Goal: Task Accomplishment & Management: Manage account settings

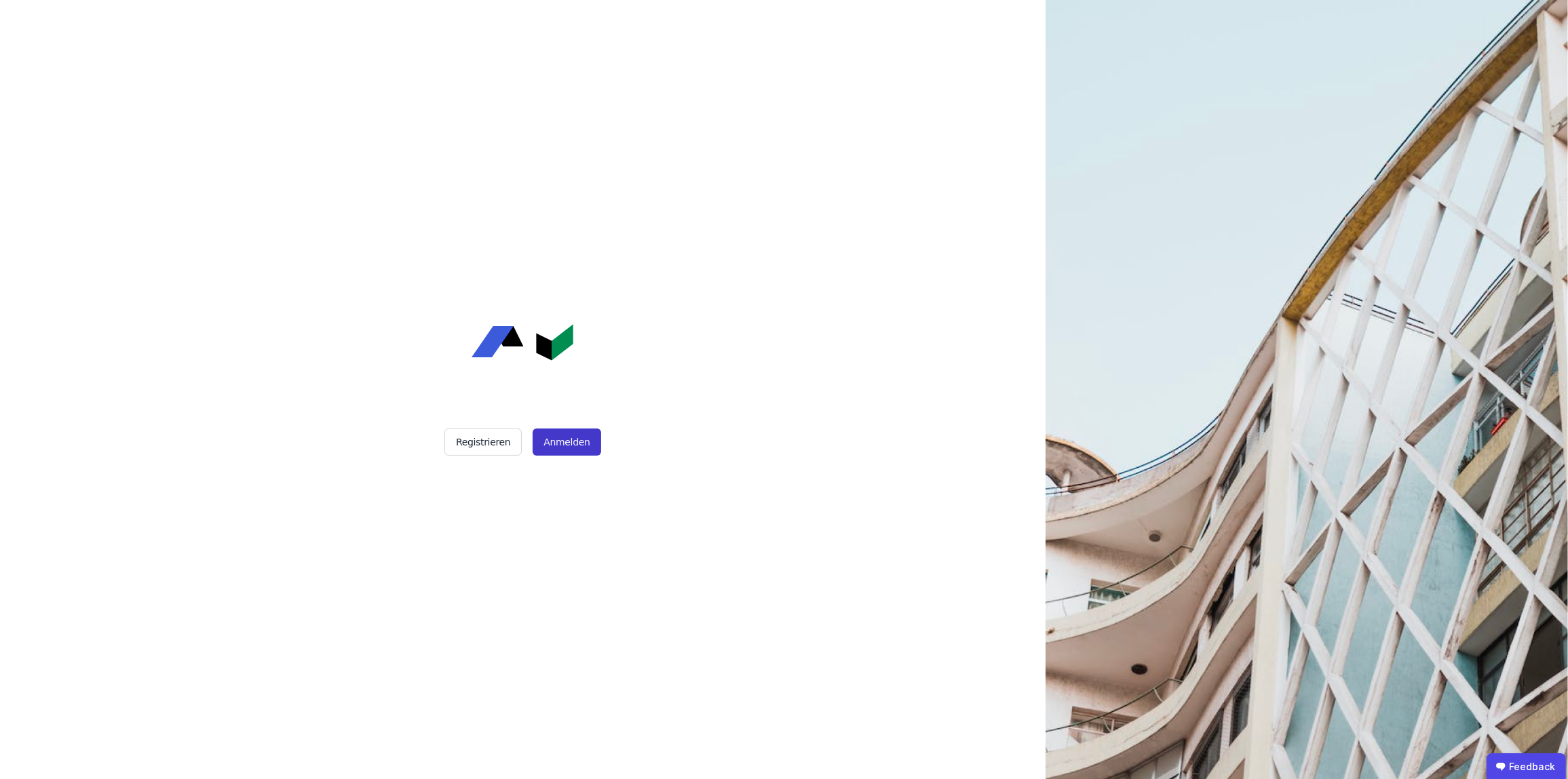
click at [577, 454] on button "Anmelden" at bounding box center [566, 442] width 68 height 27
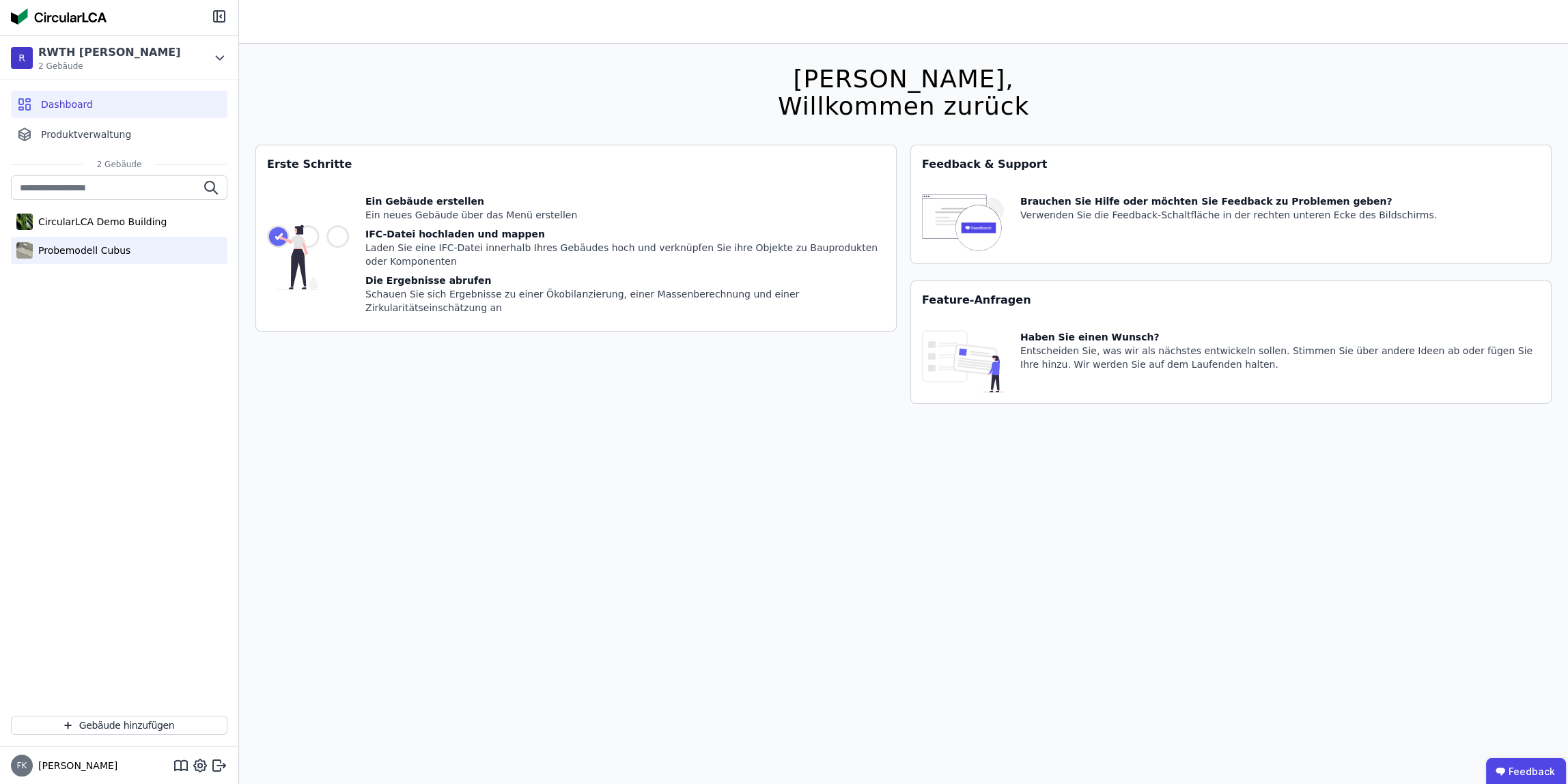
click at [54, 251] on div "Probemodell Cubus" at bounding box center [82, 250] width 98 height 14
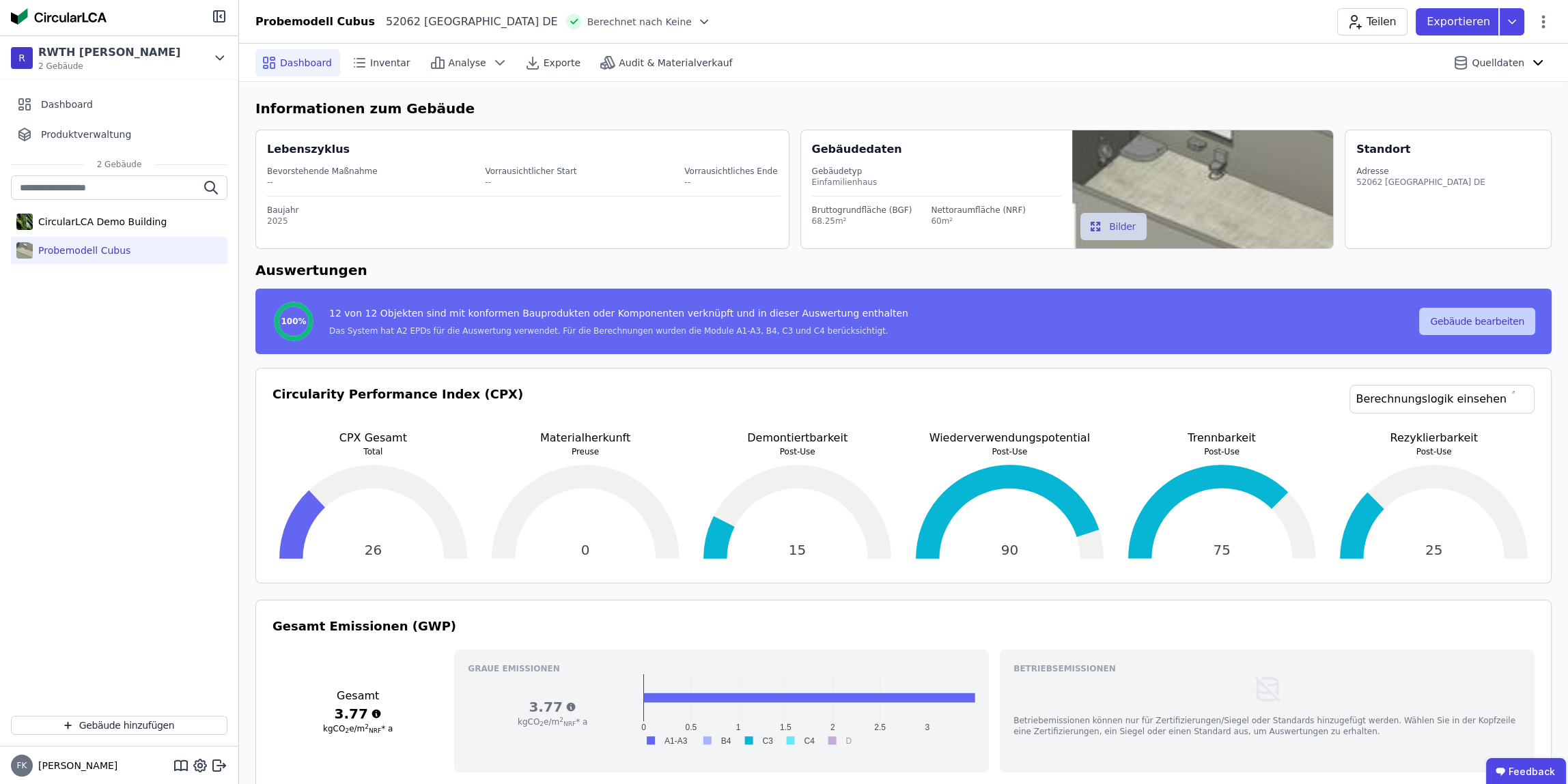
click at [1463, 311] on button "Gebäude bearbeiten" at bounding box center [1477, 322] width 116 height 27
select select "**********"
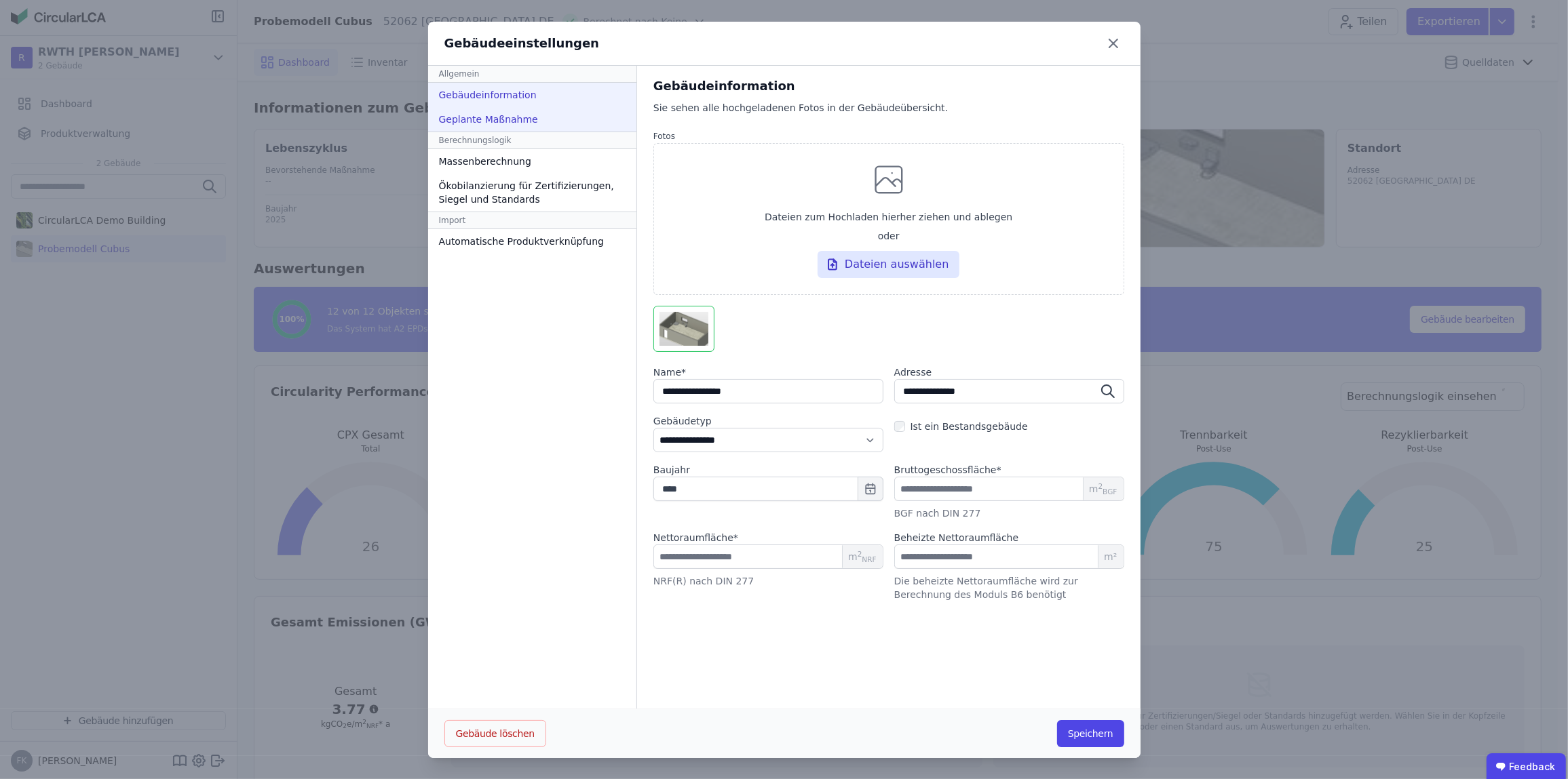
click at [490, 114] on div "Geplante Maßnahme" at bounding box center [532, 119] width 208 height 24
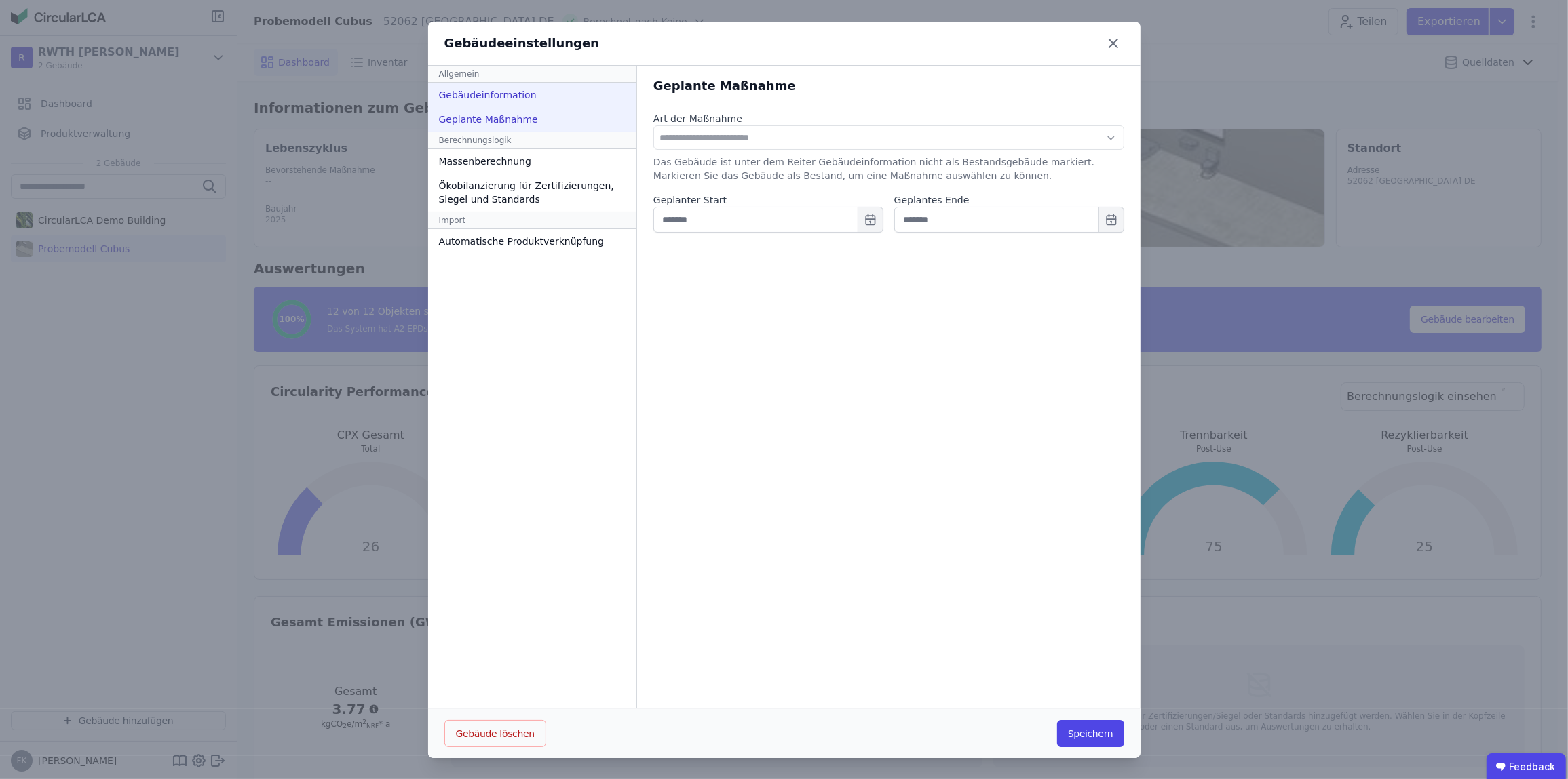
click at [492, 105] on div "Gebäudeinformation" at bounding box center [532, 95] width 208 height 24
select select "**********"
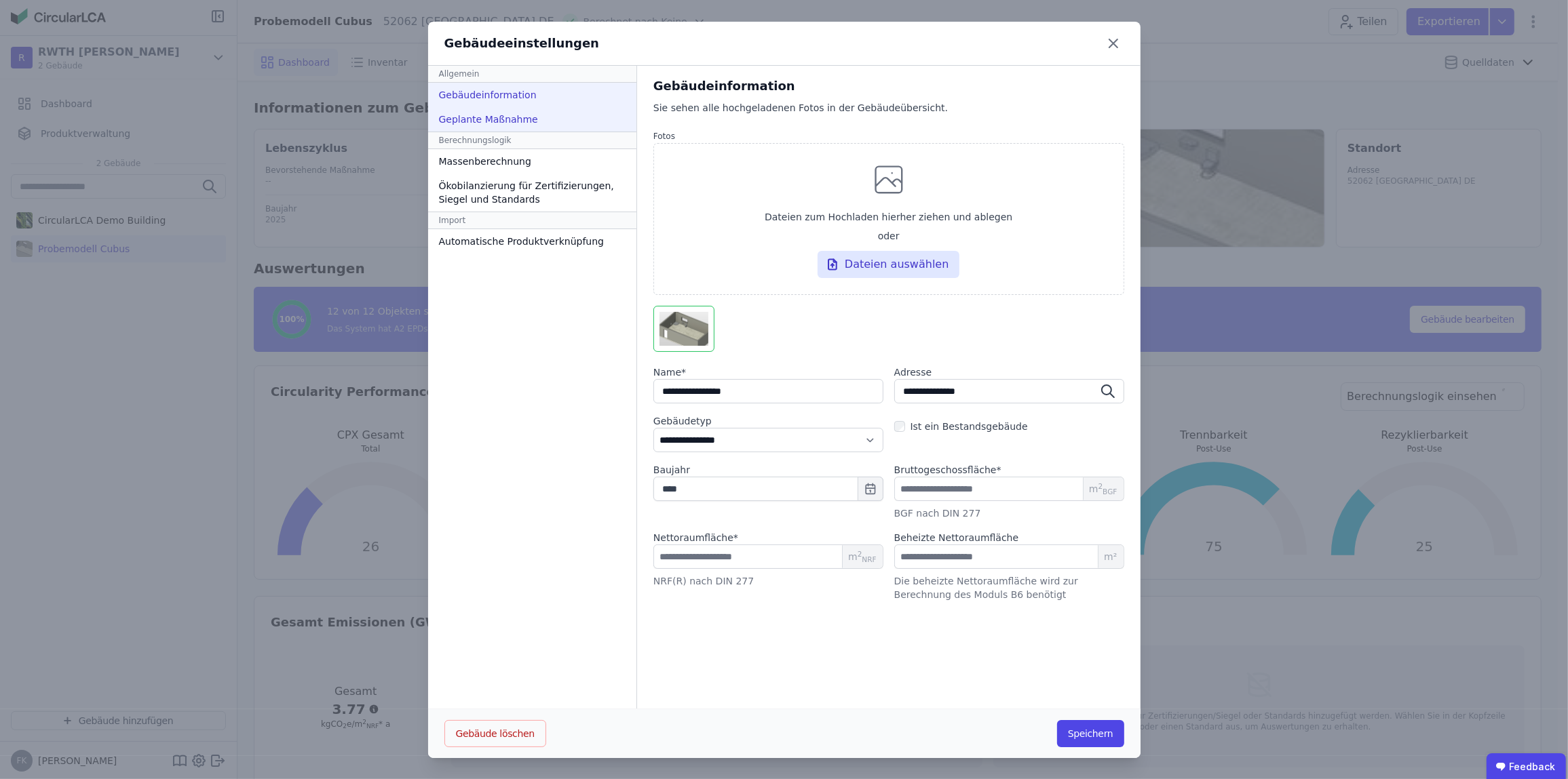
click at [489, 122] on div "Geplante Maßnahme" at bounding box center [532, 119] width 208 height 24
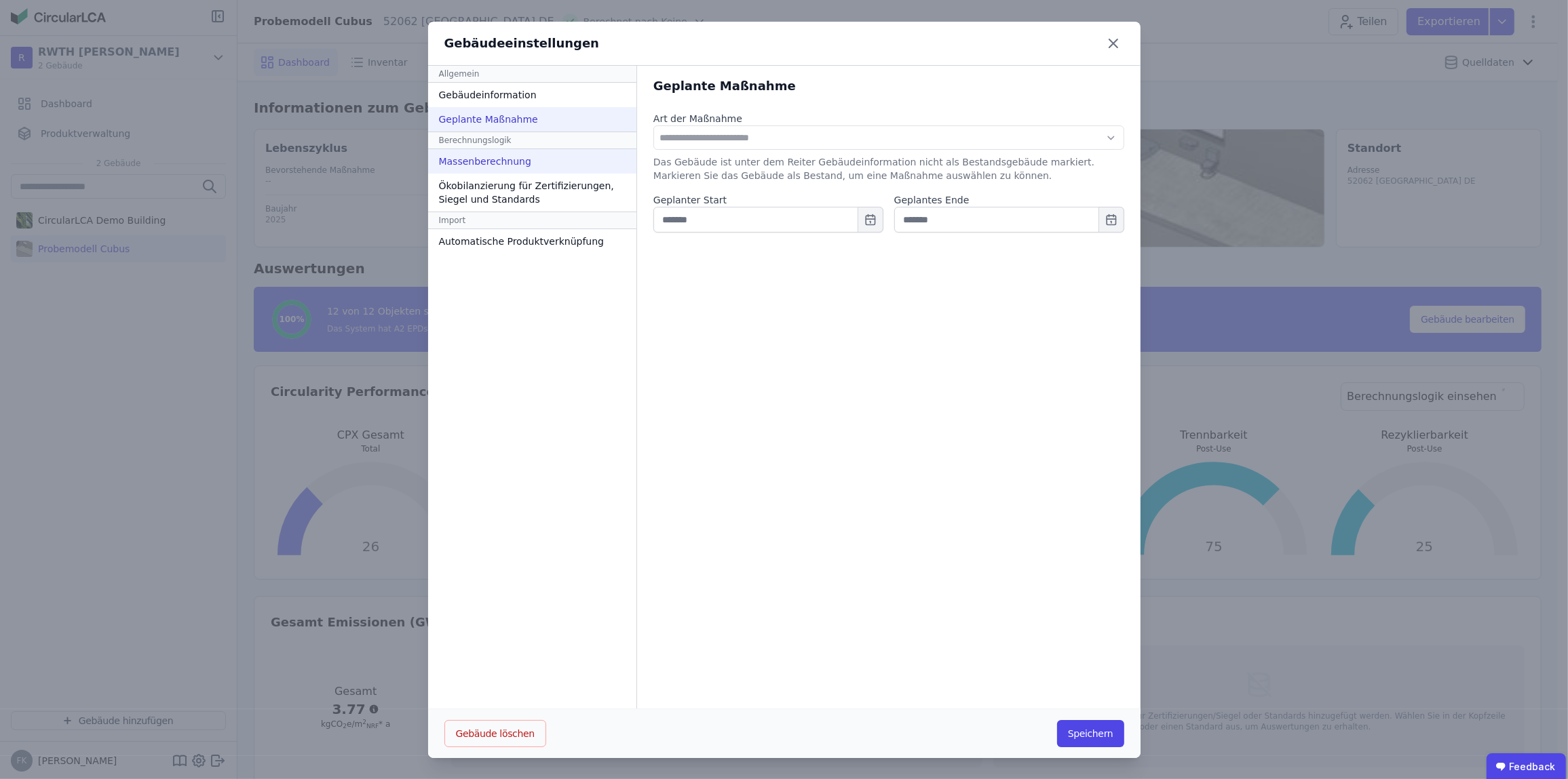
click at [480, 157] on div "Massenberechnung" at bounding box center [532, 161] width 208 height 24
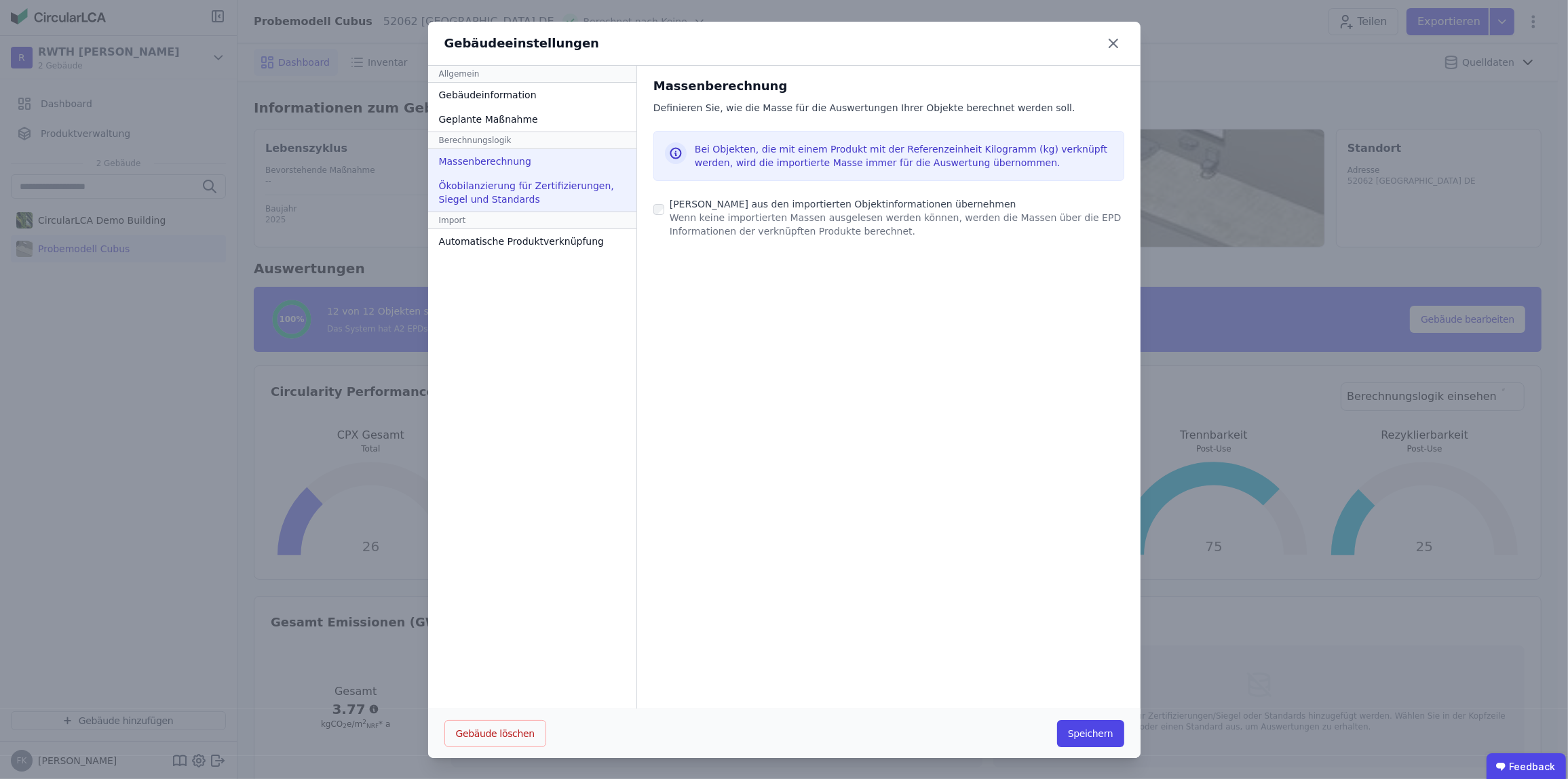
click at [483, 189] on div "Ökobilanzierung für Zertifizierungen, Siegel und Standards" at bounding box center [532, 193] width 208 height 38
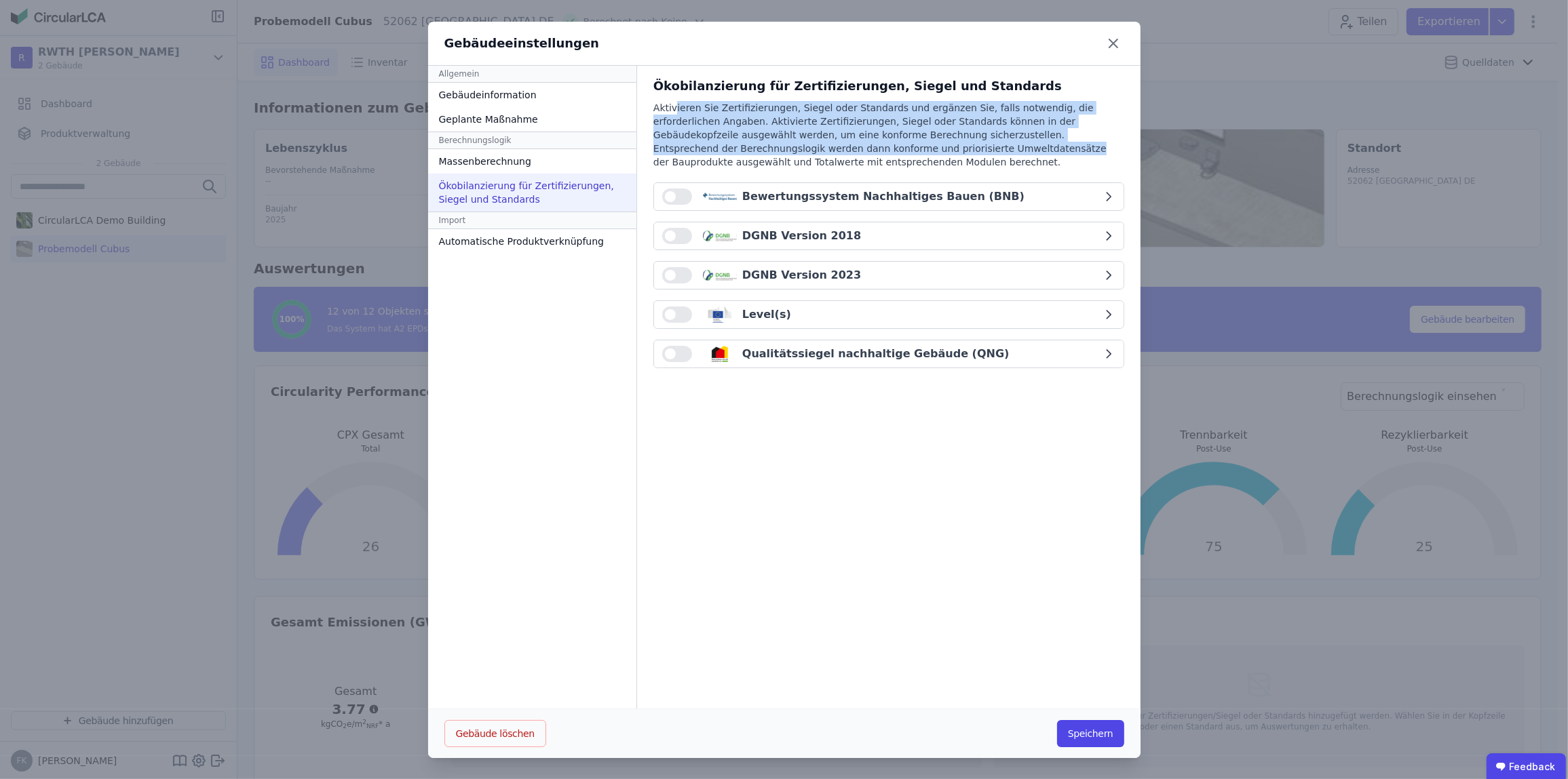
drag, startPoint x: 686, startPoint y: 111, endPoint x: 765, endPoint y: 149, distance: 87.7
click at [765, 149] on div "Ökobilanzierung für Zertifizierungen, Siegel und Standards Aktivieren Sie Zerti…" at bounding box center [889, 228] width 471 height 303
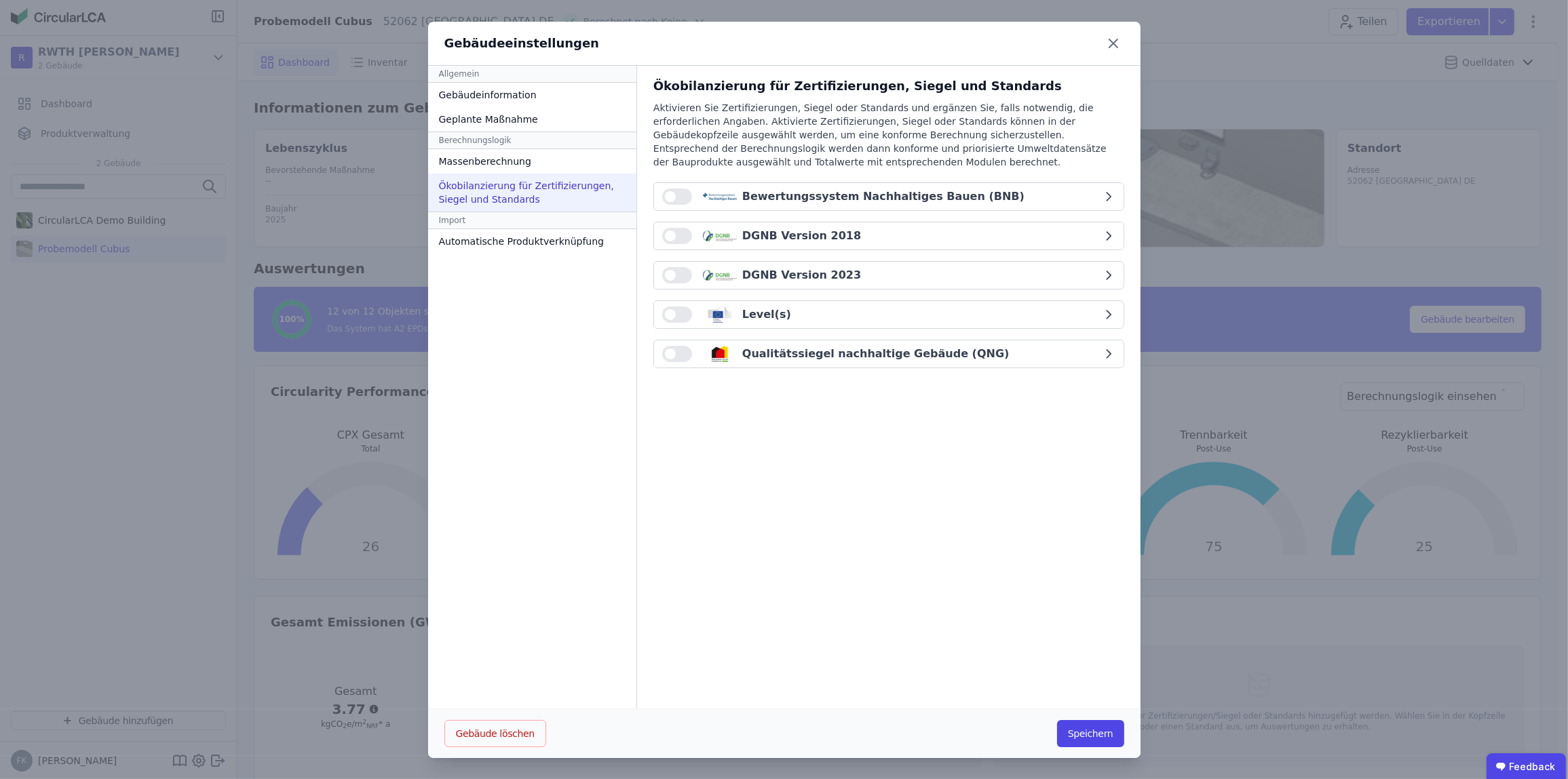
drag, startPoint x: 765, startPoint y: 149, endPoint x: 825, endPoint y: 144, distance: 60.2
click at [825, 144] on div "Aktivieren Sie Zertifizierungen, Siegel oder Standards und ergänzen Sie, falls …" at bounding box center [889, 141] width 471 height 81
click at [668, 273] on button "button" at bounding box center [677, 276] width 30 height 16
click at [669, 347] on button "button" at bounding box center [677, 354] width 30 height 16
click at [1102, 319] on icon "button" at bounding box center [1108, 314] width 14 height 14
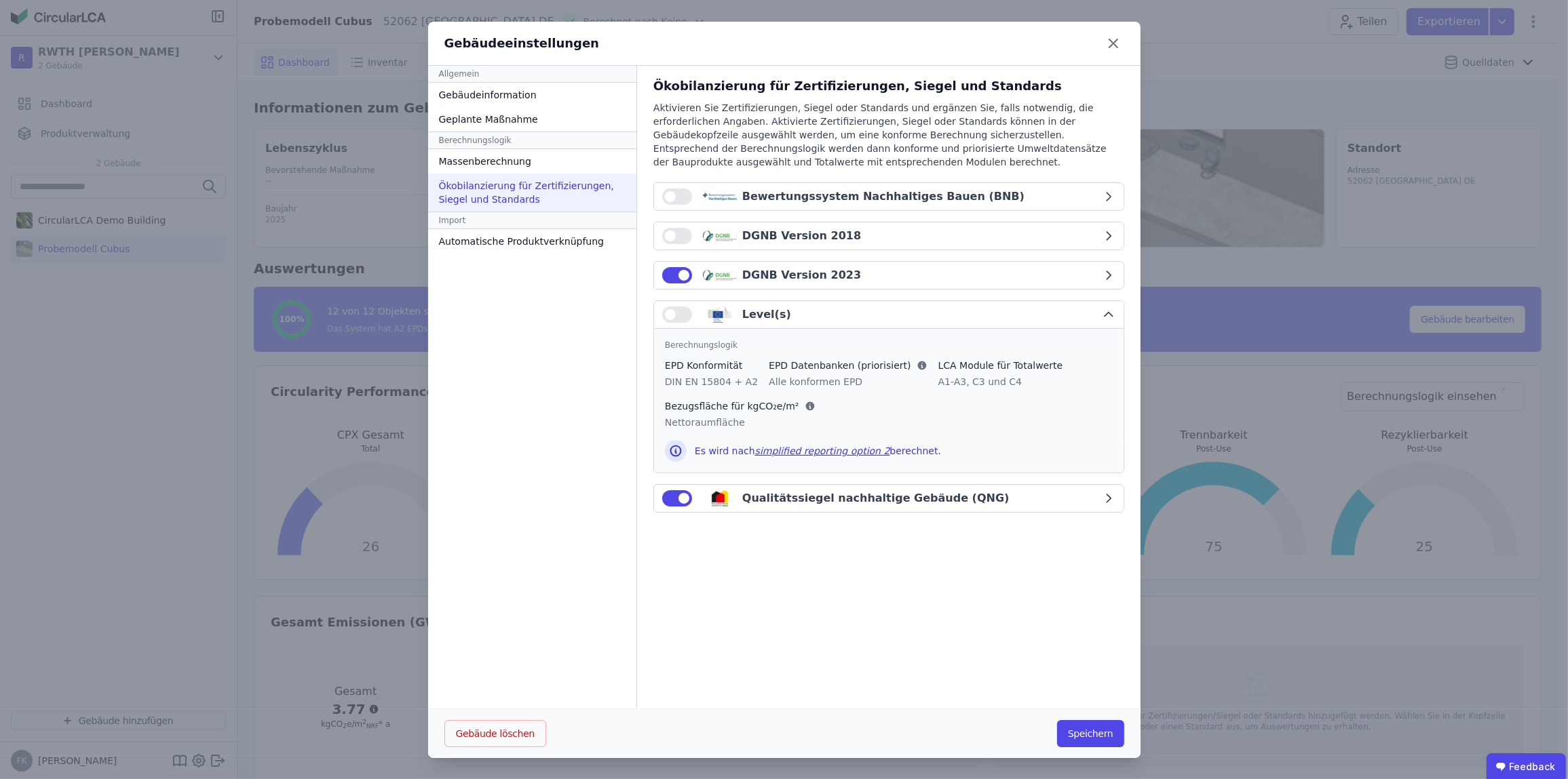
click at [997, 274] on div "DGNB Version 2023" at bounding box center [882, 276] width 440 height 16
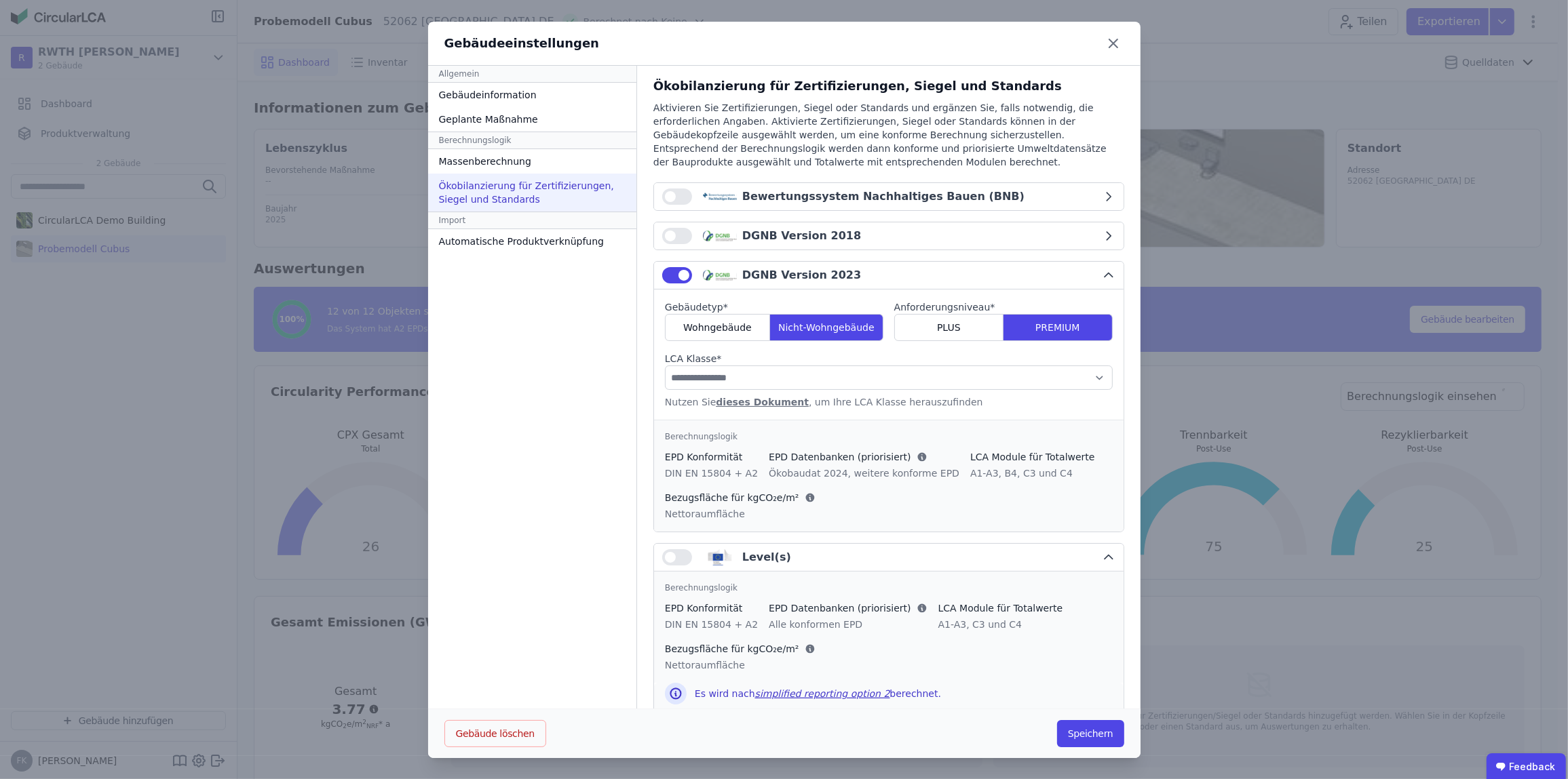
click at [960, 303] on label "Anforderungsniveau *" at bounding box center [1003, 307] width 218 height 14
click at [1035, 321] on span "PREMIUM" at bounding box center [1058, 327] width 45 height 14
click at [937, 325] on span "PLUS" at bounding box center [949, 327] width 23 height 14
click at [1005, 327] on div "PREMIUM" at bounding box center [1058, 328] width 108 height 27
click at [746, 372] on select "**********" at bounding box center [889, 377] width 448 height 24
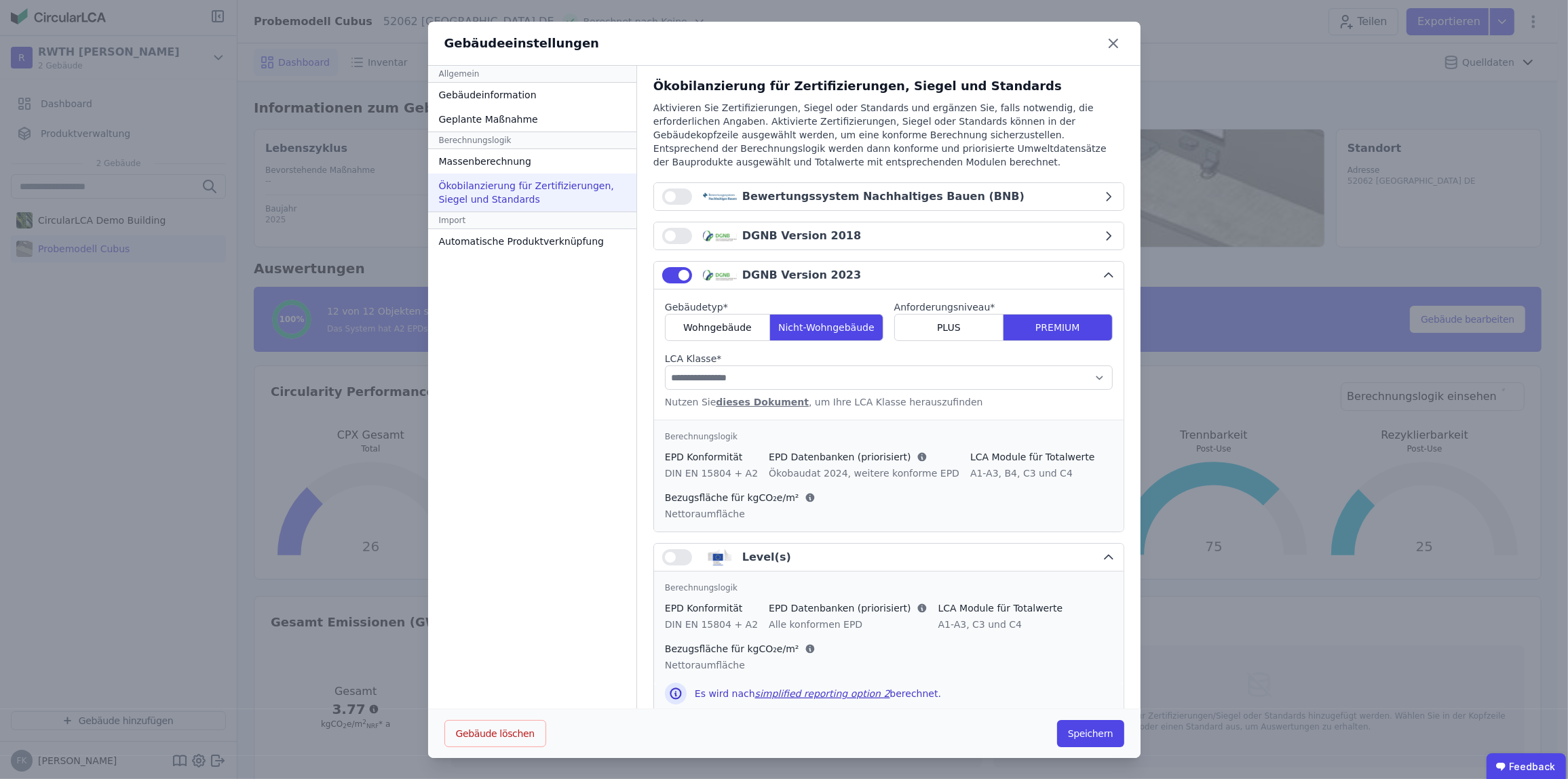
click at [583, 406] on div "Allgemein Gebäudeinformation Geplante Maßnahme Berechnungslogik Massenberechnun…" at bounding box center [533, 387] width 209 height 643
click at [743, 398] on link "dieses Dokument" at bounding box center [761, 402] width 93 height 11
click at [1042, 267] on div "DGNB Version 2023" at bounding box center [882, 276] width 440 height 16
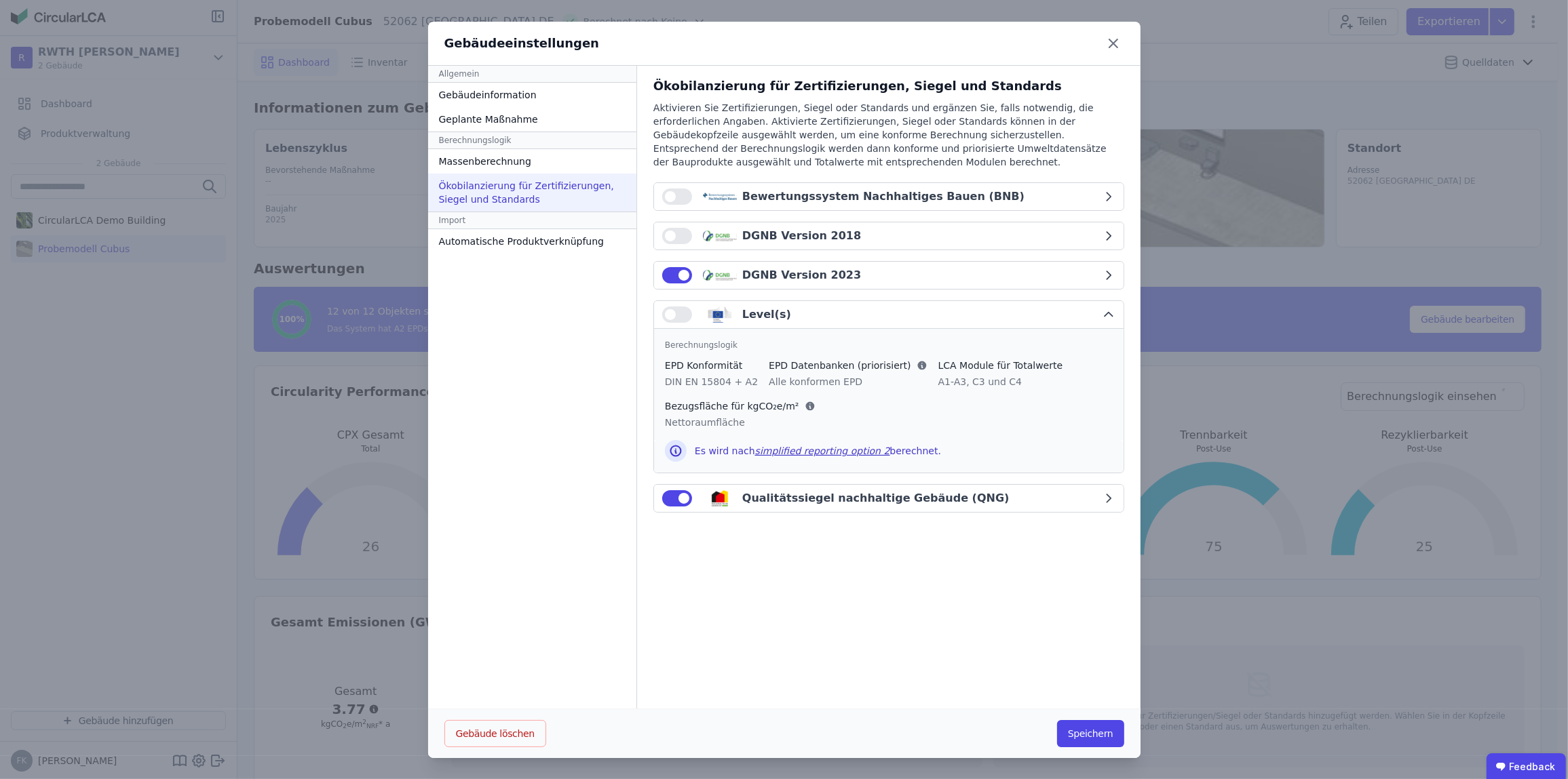
click at [1091, 313] on div "Level(s)" at bounding box center [882, 314] width 440 height 16
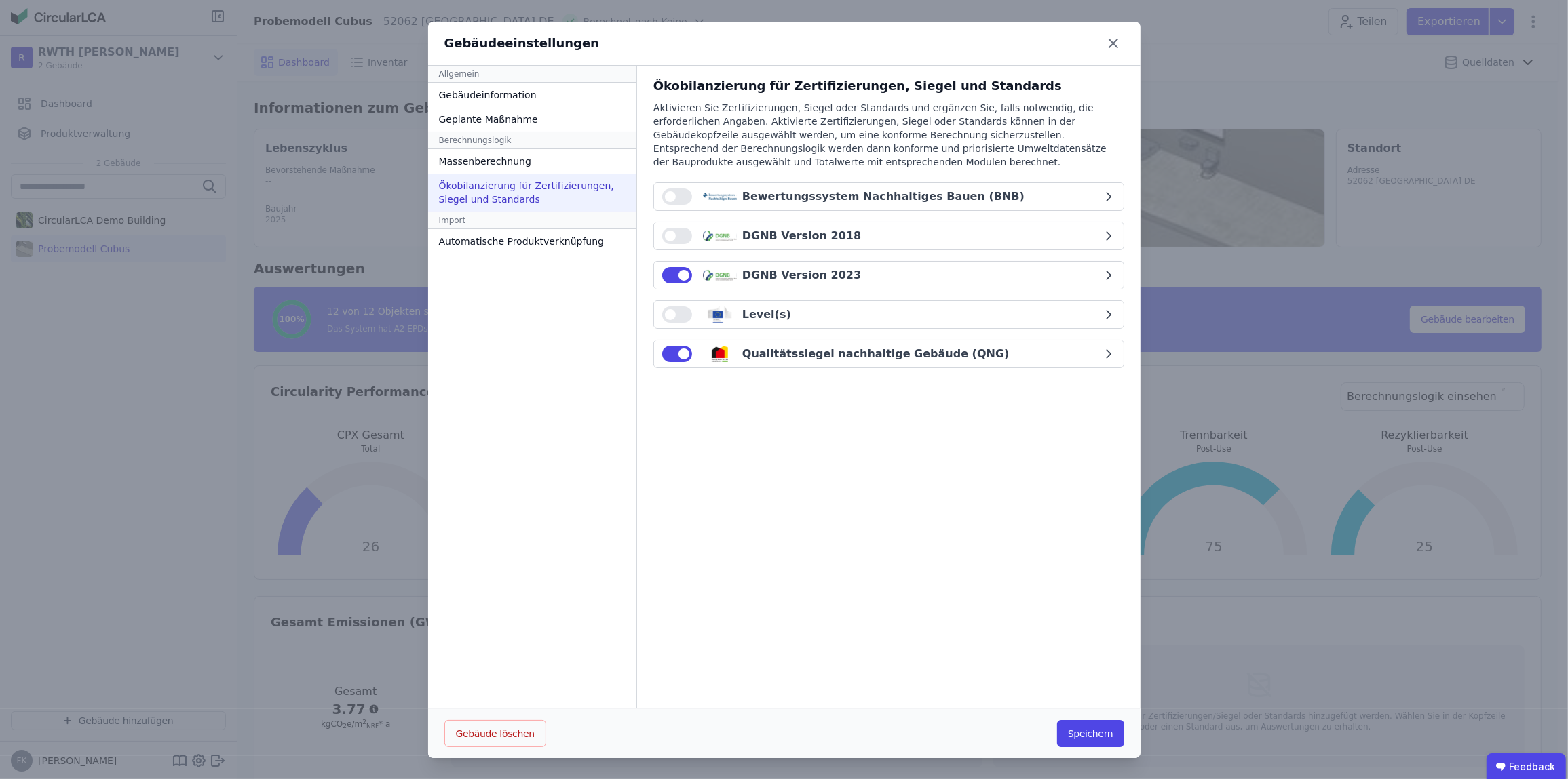
click at [934, 353] on div "Qualitätssiegel nachhaltige Gebäude (QNG)" at bounding box center [876, 354] width 268 height 16
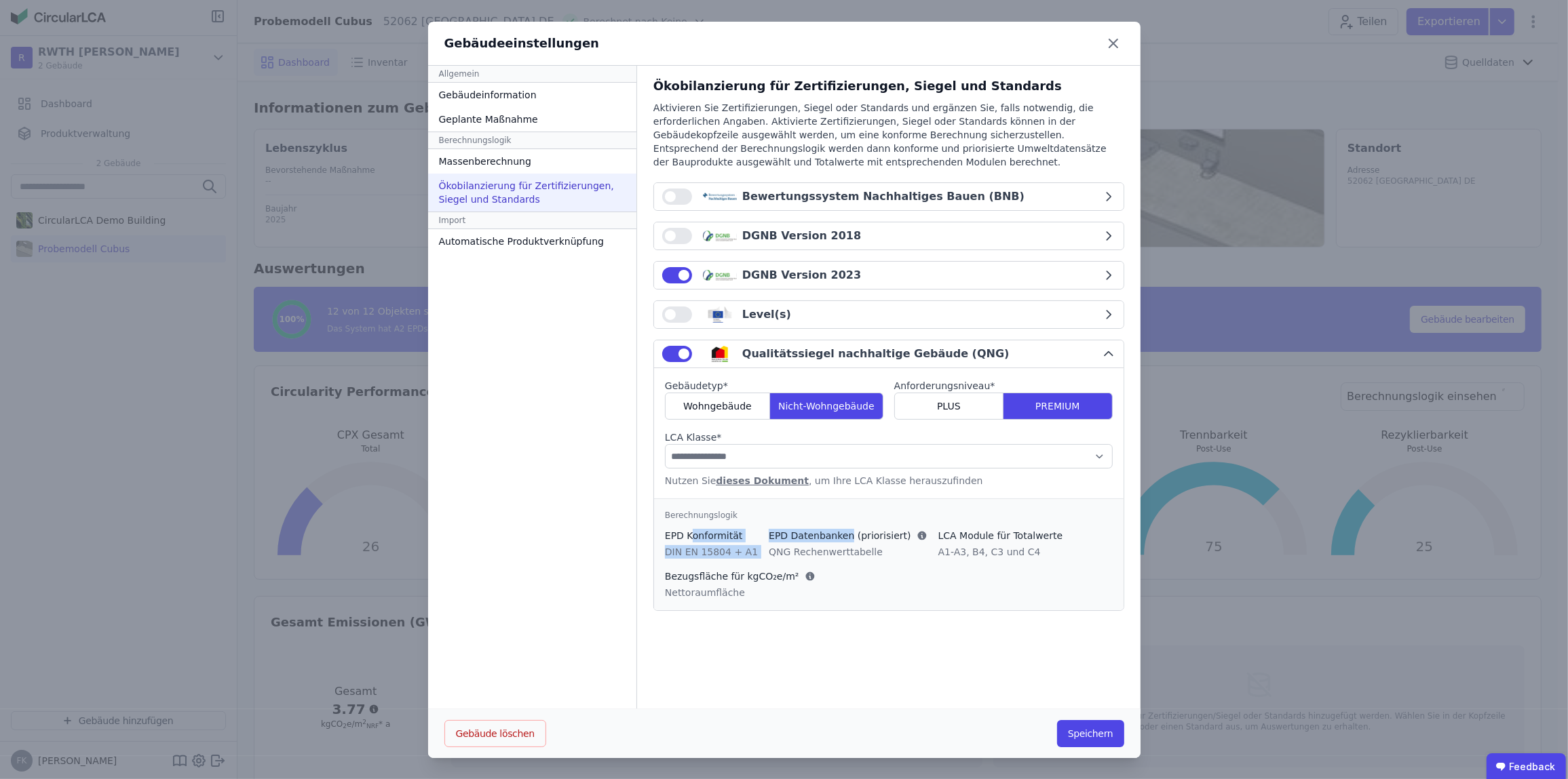
drag, startPoint x: 678, startPoint y: 537, endPoint x: 825, endPoint y: 535, distance: 147.0
click at [825, 535] on div "EPD Konformität DIN EN 15804 + A1 EPD Datenbanken (priorisiert) QNG Rechenwertt…" at bounding box center [889, 564] width 448 height 70
drag, startPoint x: 825, startPoint y: 535, endPoint x: 832, endPoint y: 536, distance: 7.1
click at [831, 536] on span "EPD Datenbanken (priorisiert)" at bounding box center [839, 535] width 141 height 14
drag, startPoint x: 912, startPoint y: 534, endPoint x: 1005, endPoint y: 538, distance: 93.1
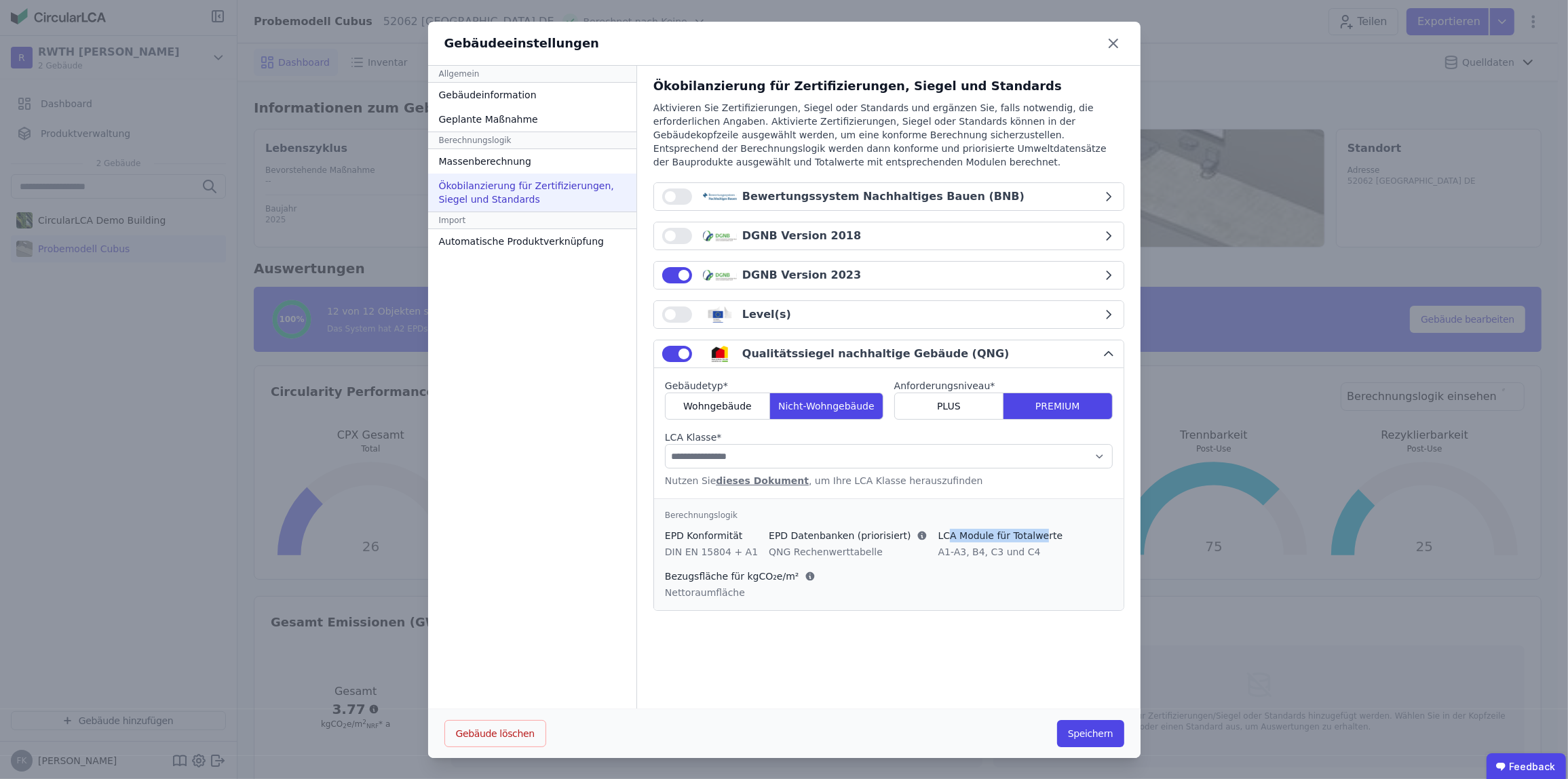
click at [1005, 538] on div "LCA Module für Totalwerte" at bounding box center [1000, 535] width 125 height 14
drag, startPoint x: 1005, startPoint y: 538, endPoint x: 1015, endPoint y: 538, distance: 10.0
click at [1015, 538] on div "LCA Module für Totalwerte" at bounding box center [1000, 535] width 125 height 14
click at [666, 531] on div "EPD Konformität" at bounding box center [711, 535] width 93 height 14
click at [701, 534] on div "EPD Konformität" at bounding box center [711, 535] width 93 height 14
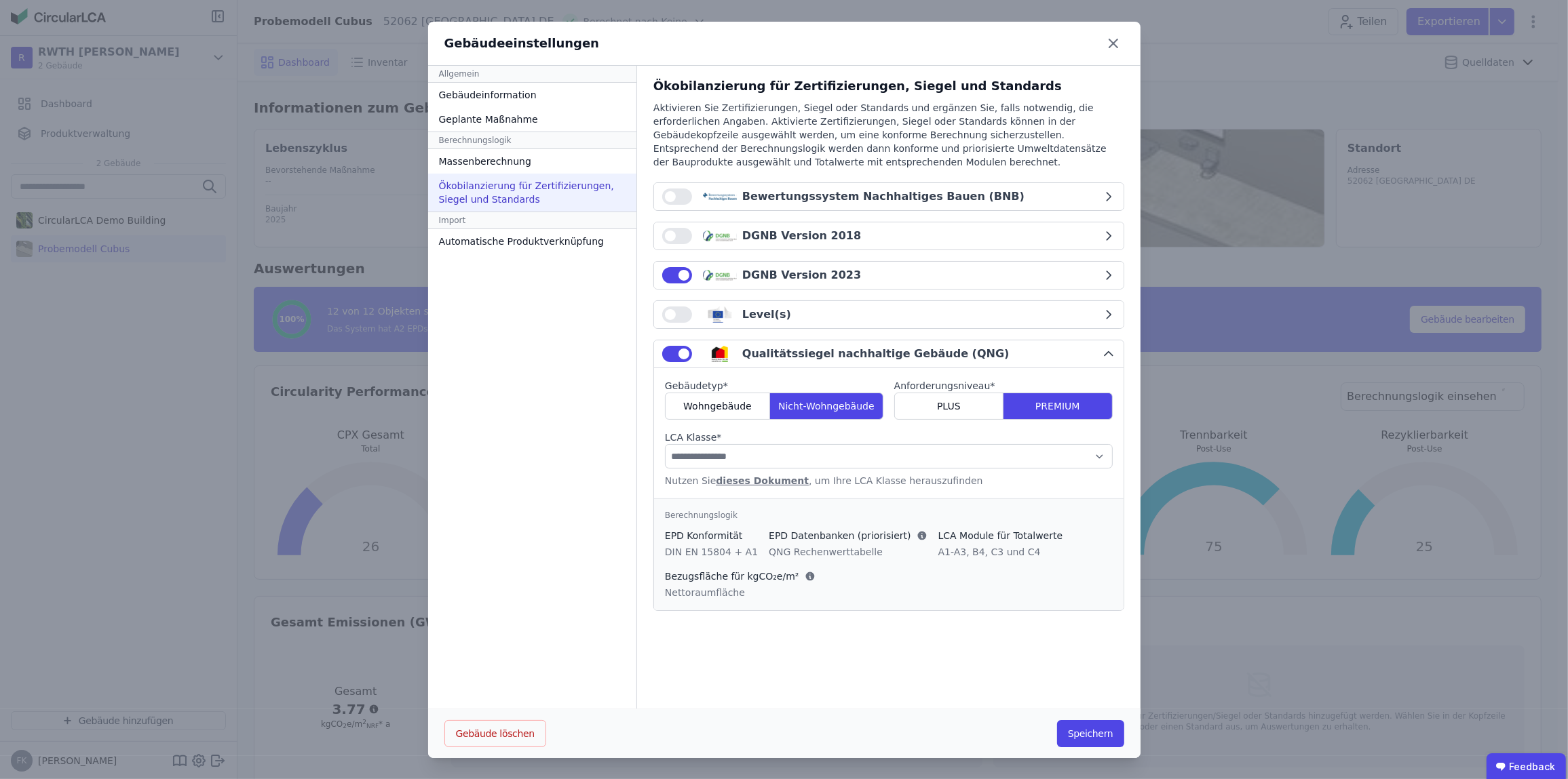
drag, startPoint x: 701, startPoint y: 534, endPoint x: 754, endPoint y: 532, distance: 53.0
click at [743, 534] on div "EPD Konformität DIN EN 15804 + A1 EPD Datenbanken (priorisiert) QNG Rechenwertt…" at bounding box center [889, 564] width 448 height 70
click at [753, 482] on link "dieses Dokument" at bounding box center [761, 481] width 93 height 11
click at [916, 667] on div "**********" at bounding box center [889, 387] width 504 height 643
click at [1080, 728] on button "Speichern" at bounding box center [1090, 734] width 68 height 27
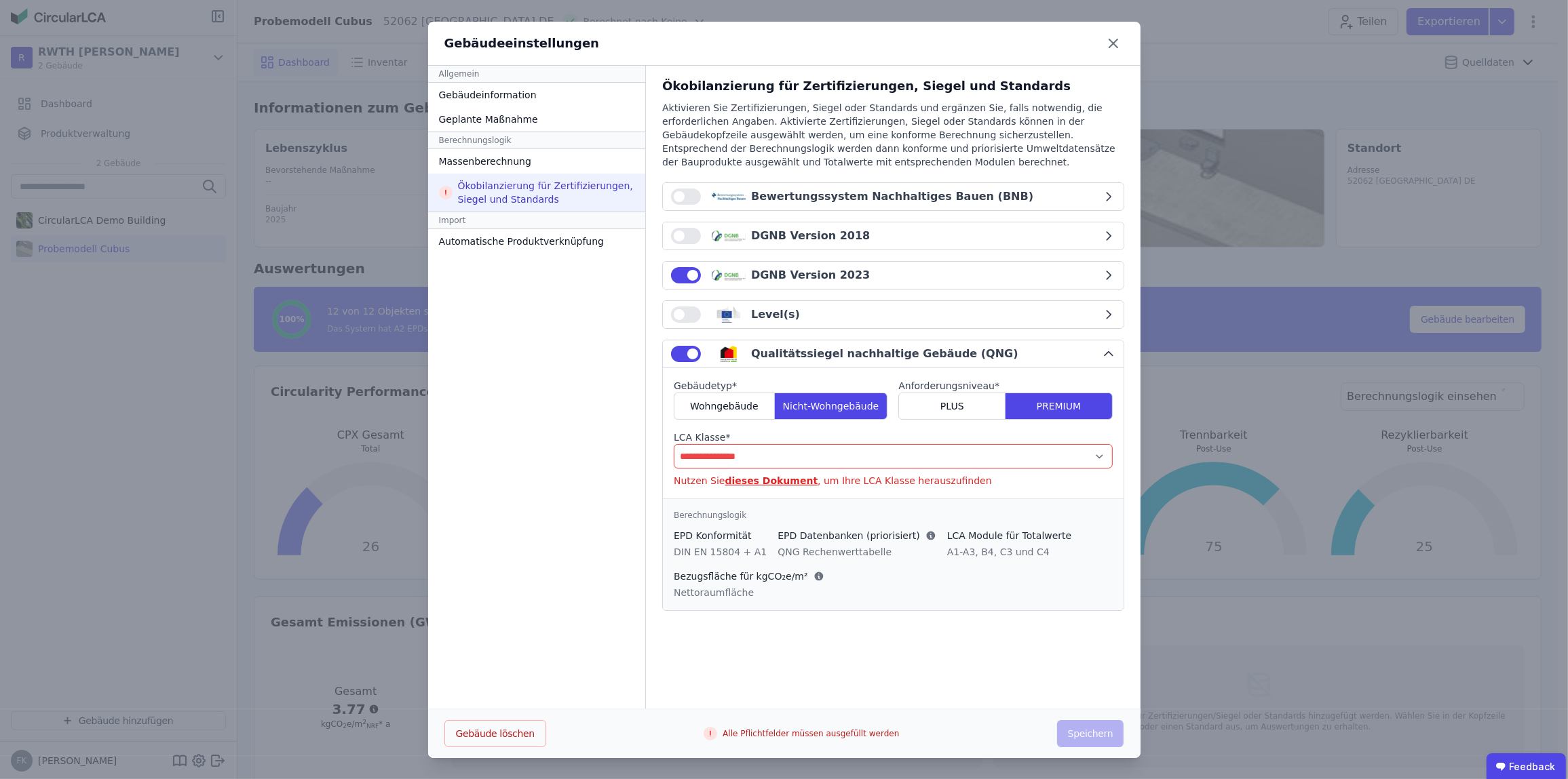
click at [789, 453] on select "**********" at bounding box center [893, 456] width 438 height 24
click at [573, 451] on div "Allgemein Gebäudeinformation Geplante Maßnahme Berechnungslogik Massenberechnun…" at bounding box center [537, 387] width 218 height 643
click at [1108, 37] on icon at bounding box center [1113, 43] width 22 height 22
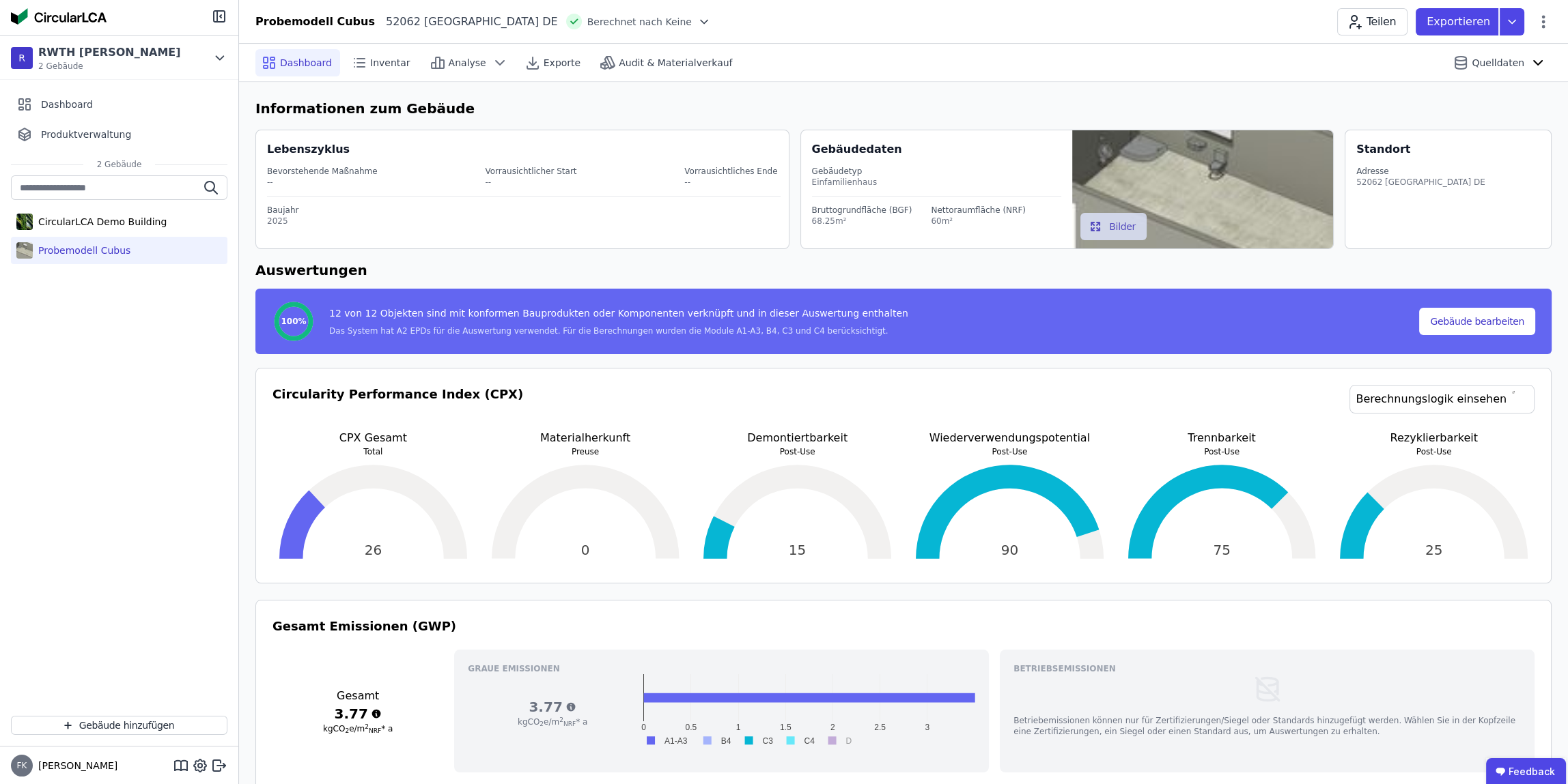
click at [95, 250] on div "Probemodell Cubus" at bounding box center [82, 250] width 98 height 14
click at [95, 722] on button "Gebäude hinzufügen" at bounding box center [119, 725] width 217 height 19
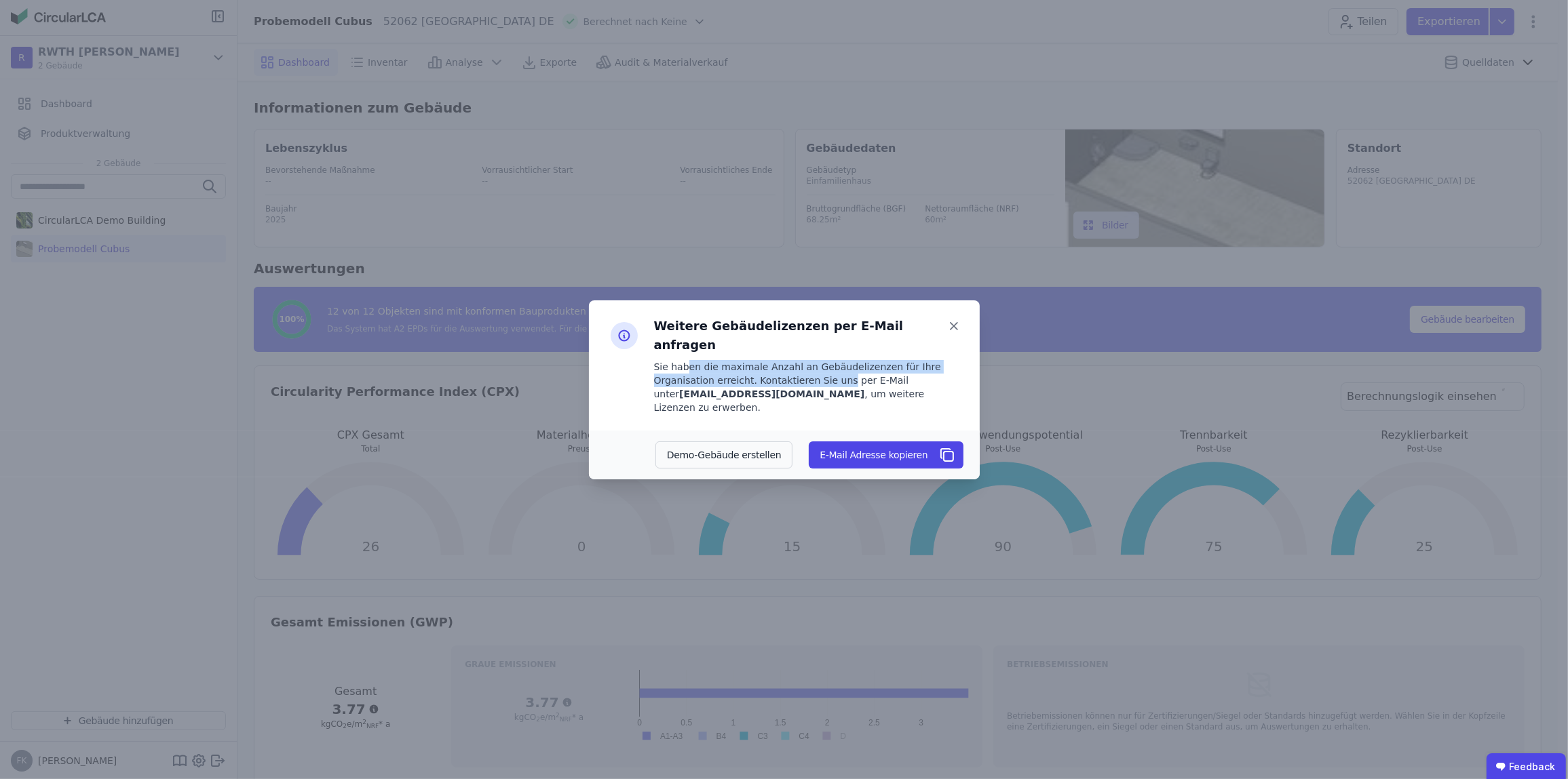
drag, startPoint x: 684, startPoint y: 367, endPoint x: 773, endPoint y: 377, distance: 89.6
click at [773, 377] on div "Sie haben die maximale Anzahl an Gebäudelizenzen für Ihre Organisation erreicht…" at bounding box center [808, 387] width 309 height 54
drag, startPoint x: 773, startPoint y: 377, endPoint x: 787, endPoint y: 377, distance: 14.0
click at [773, 377] on div "Sie haben die maximale Anzahl an Gebäudelizenzen für Ihre Organisation erreicht…" at bounding box center [808, 387] width 309 height 54
click at [889, 366] on div "Sie haben die maximale Anzahl an Gebäudelizenzen für Ihre Organisation erreicht…" at bounding box center [808, 387] width 309 height 54
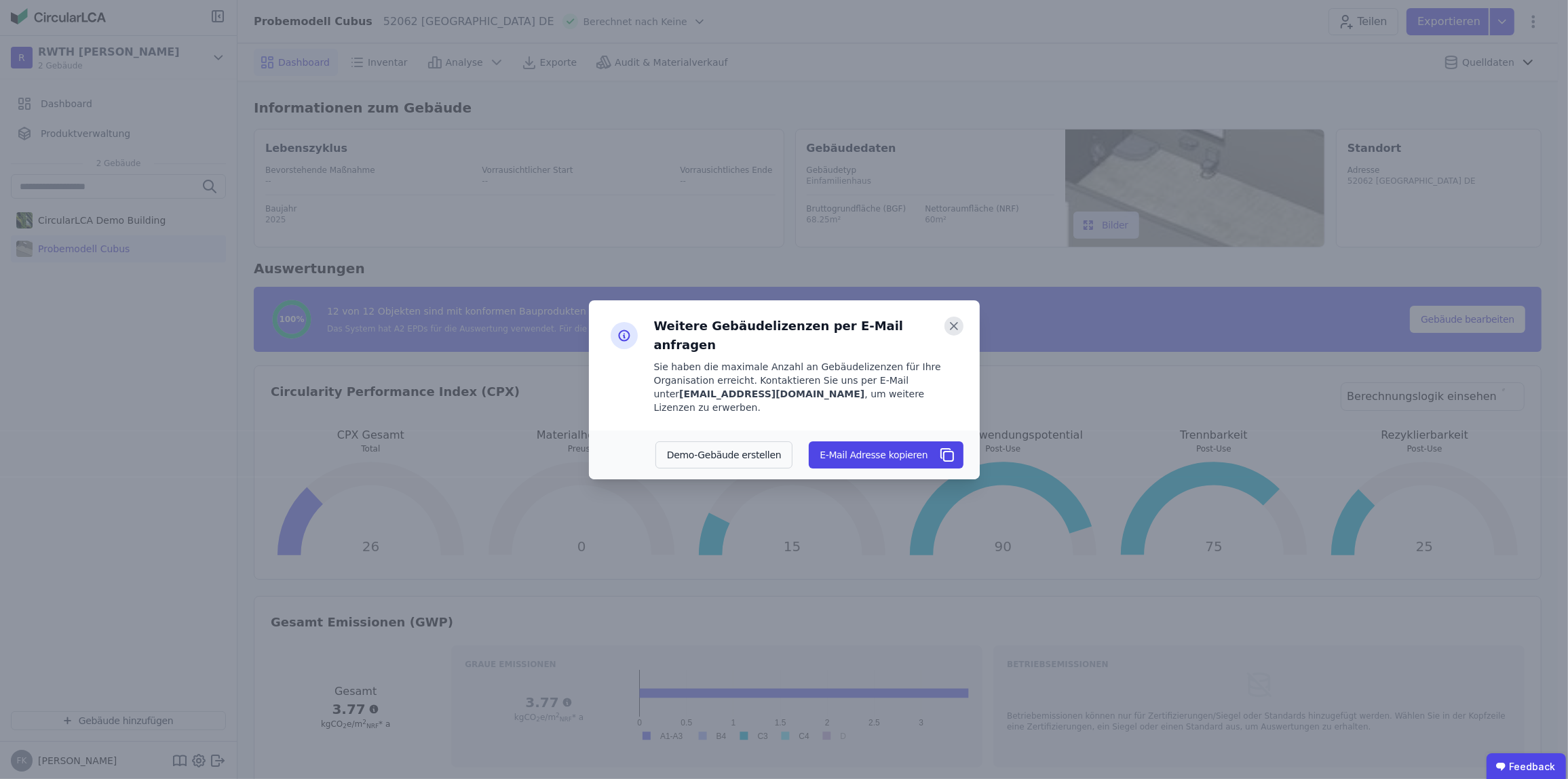
click at [952, 336] on icon at bounding box center [953, 326] width 19 height 19
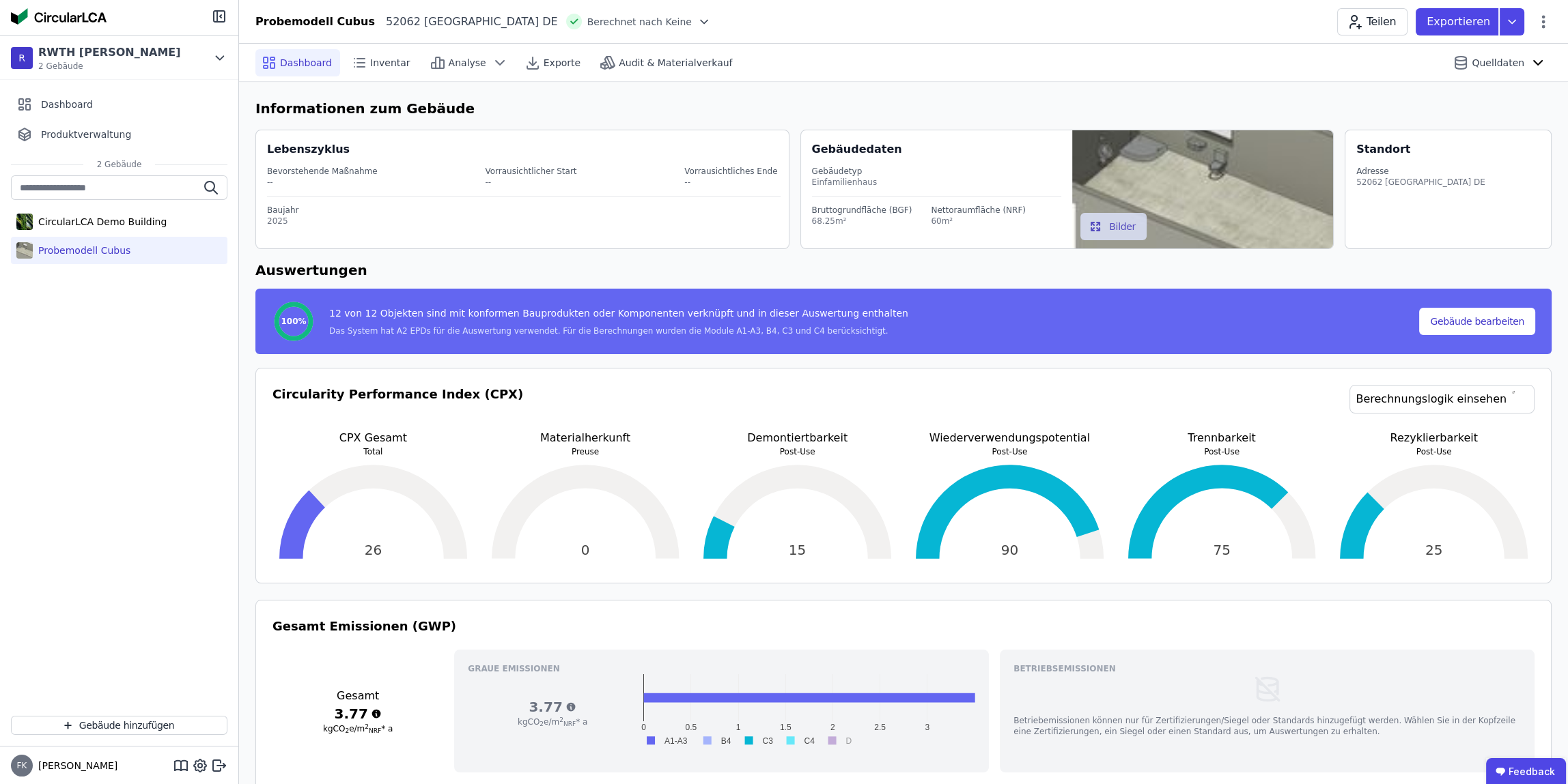
click at [179, 311] on div "CircularLCA Demo Building Probemodell Cubus" at bounding box center [119, 440] width 239 height 529
click at [159, 222] on div "CircularLCA Demo Building" at bounding box center [119, 222] width 217 height 27
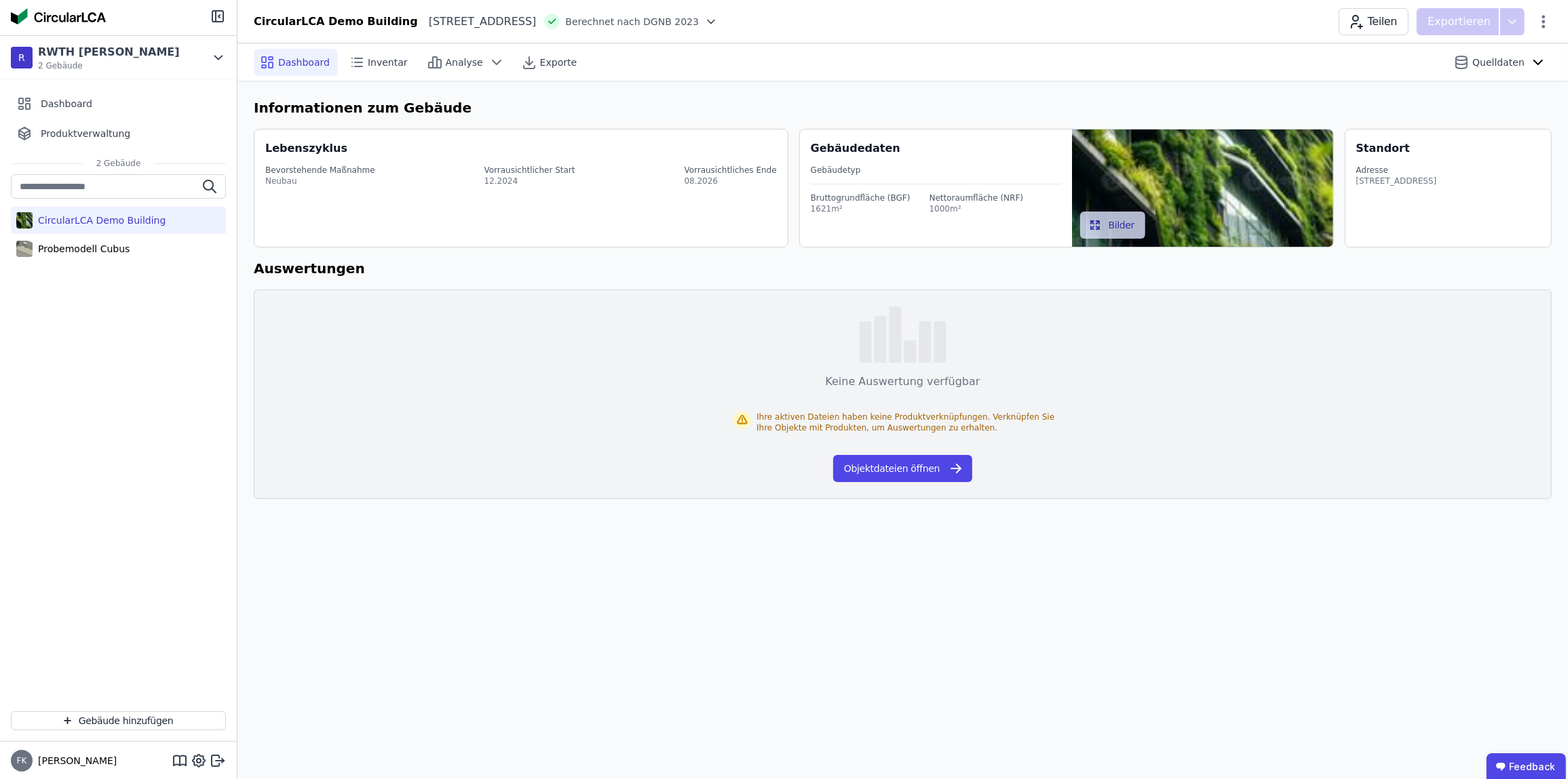
drag, startPoint x: 205, startPoint y: 221, endPoint x: 174, endPoint y: 223, distance: 31.1
click at [174, 223] on div "CircularLCA Demo Building" at bounding box center [118, 221] width 215 height 27
click at [116, 249] on div "Probemodell Cubus" at bounding box center [81, 249] width 97 height 14
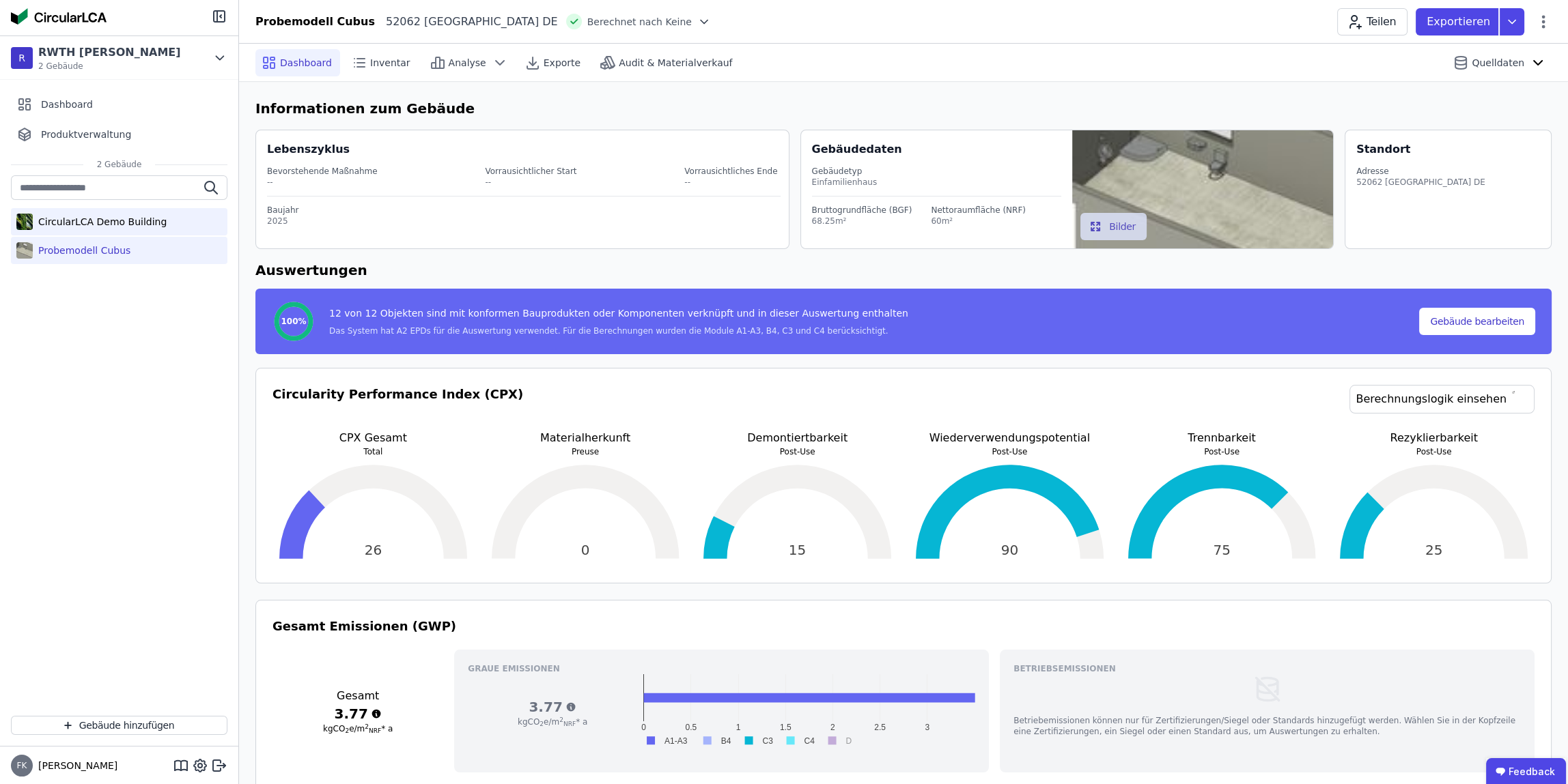
click at [131, 208] on div "CircularLCA Demo Building" at bounding box center [119, 222] width 217 height 27
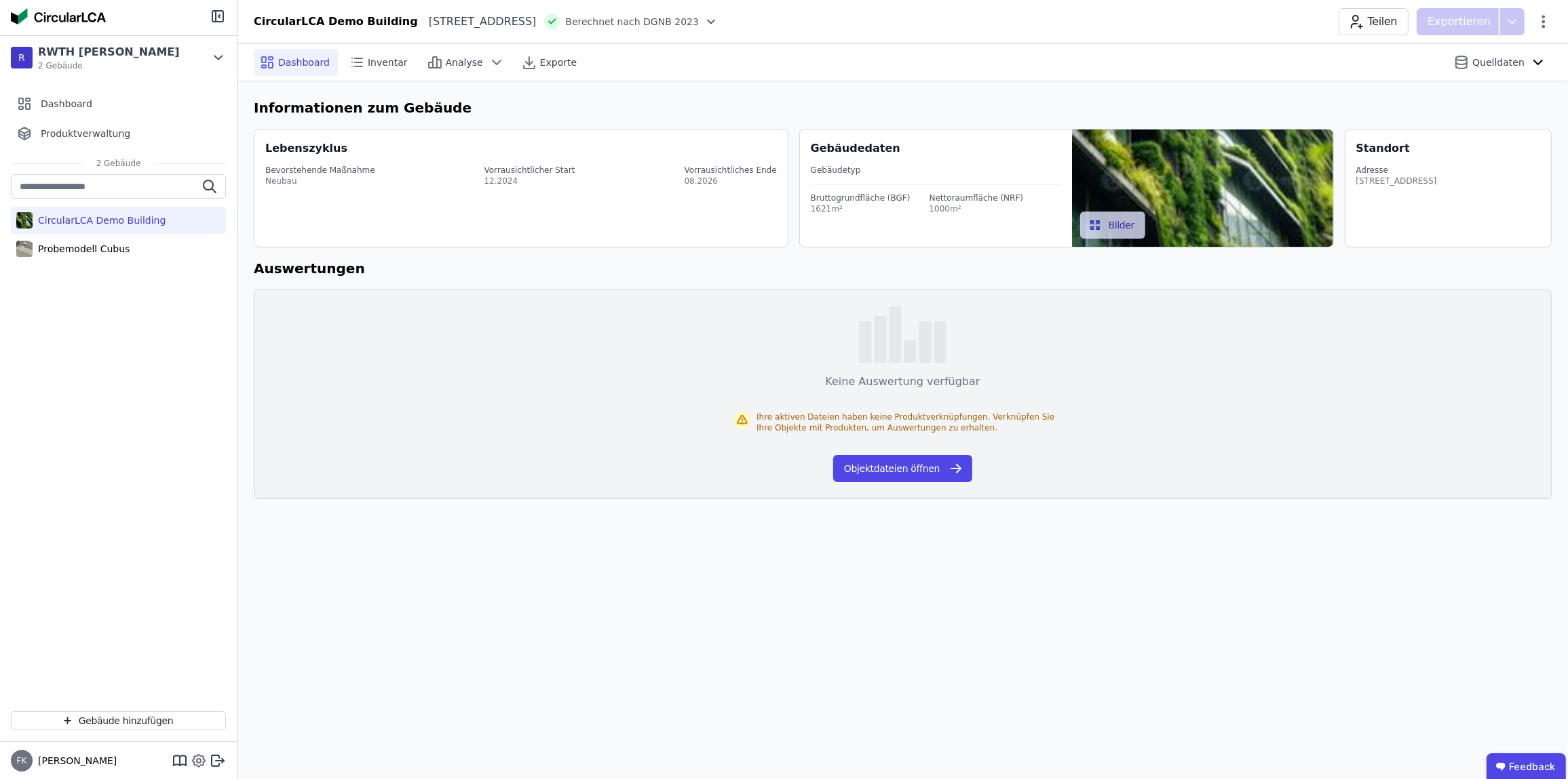
click at [205, 756] on icon at bounding box center [199, 761] width 16 height 16
select select "*"
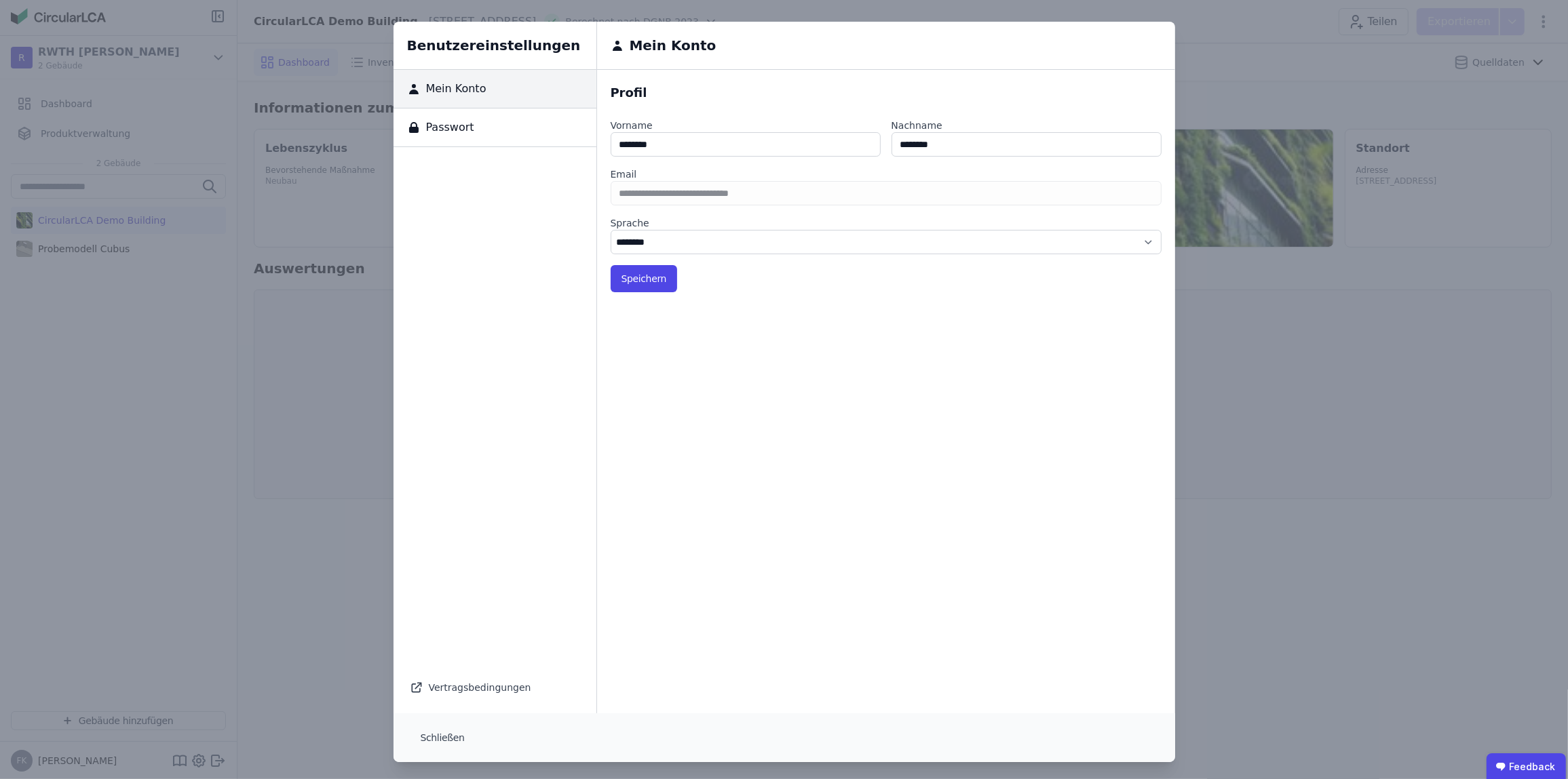
click at [504, 137] on div "Passwort" at bounding box center [495, 127] width 203 height 39
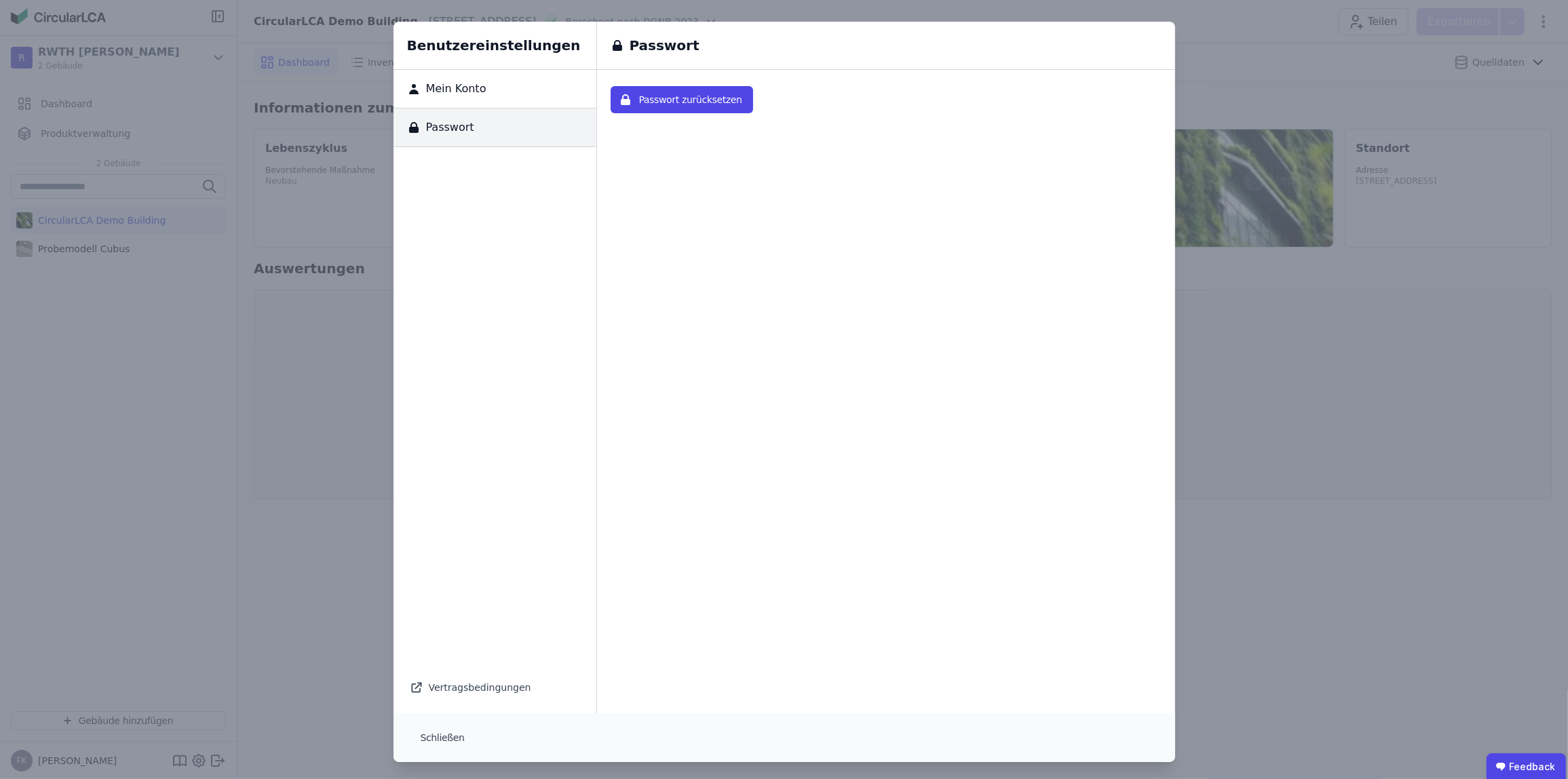
click at [492, 68] on h6 "Benutzereinstellungen" at bounding box center [495, 45] width 203 height 48
click at [477, 91] on div "Mein Konto" at bounding box center [495, 89] width 203 height 39
select select "*"
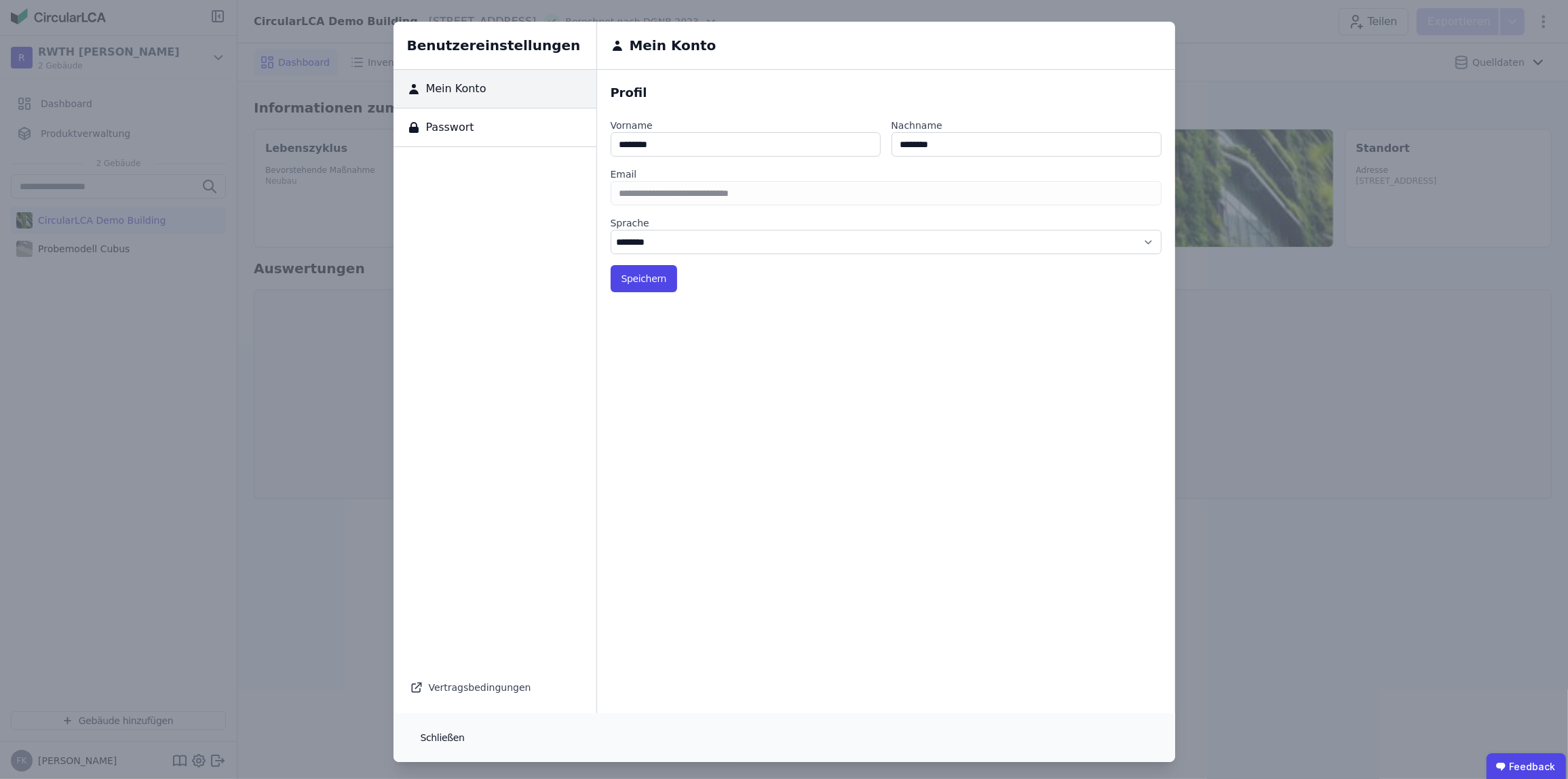
click at [446, 736] on button "Schließen" at bounding box center [442, 738] width 66 height 27
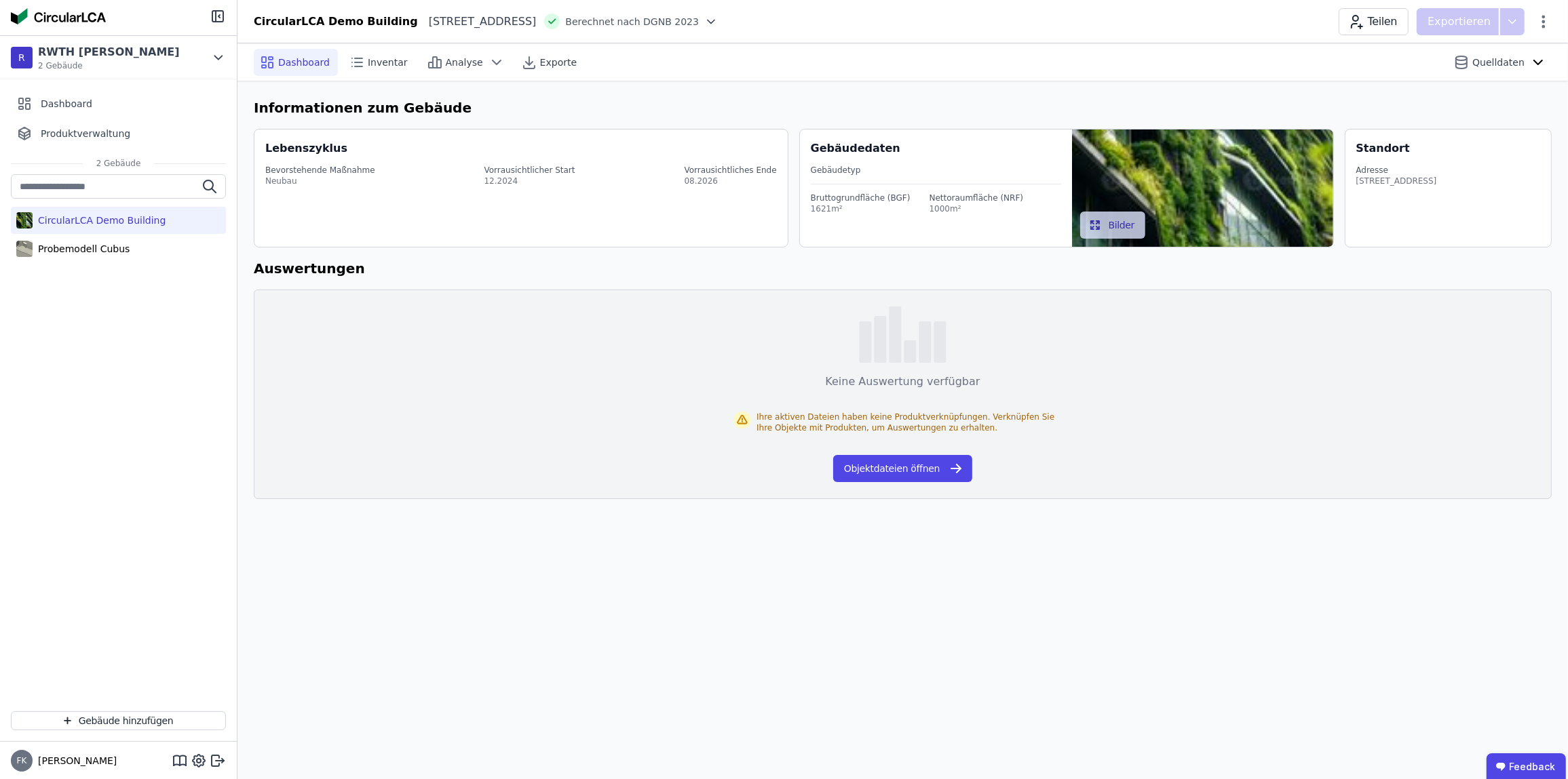
click at [120, 487] on div "CircularLCA Demo Building Probemodell Cubus" at bounding box center [118, 437] width 237 height 526
click at [1545, 22] on icon at bounding box center [1544, 22] width 4 height 13
click at [71, 280] on div "CircularLCA Demo Building Probemodell Cubus" at bounding box center [118, 437] width 237 height 526
click at [81, 242] on div "Probemodell Cubus" at bounding box center [81, 249] width 97 height 14
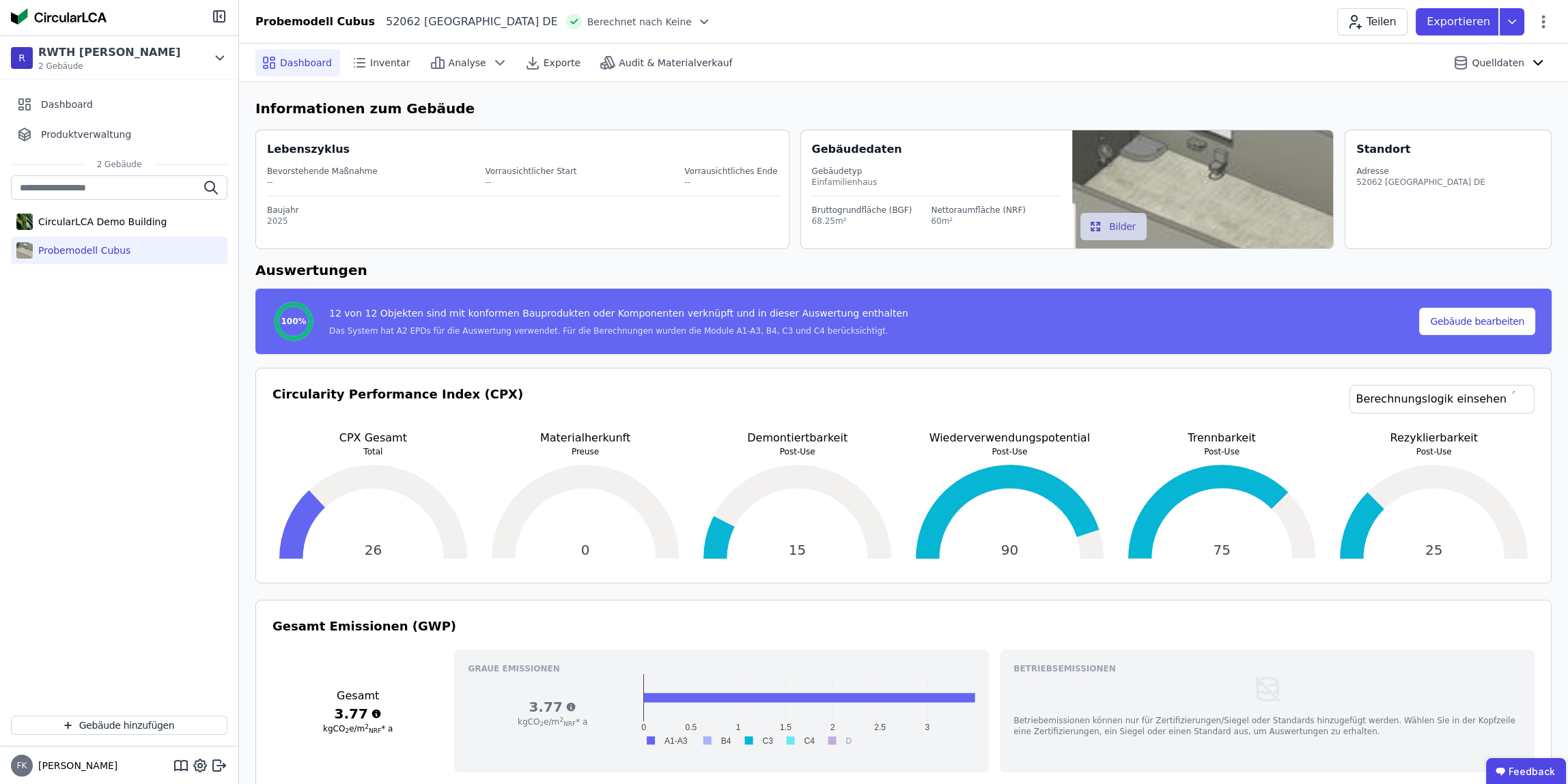
click at [1552, 24] on div "Probemodell Cubus 52062 Aachen DE Berechnet nach Keine Teilen Exportieren" at bounding box center [903, 22] width 1329 height 27
click at [1544, 23] on icon at bounding box center [1544, 22] width 16 height 16
click at [1485, 96] on span "Energie im Betrieb (B6)" at bounding box center [1485, 110] width 110 height 27
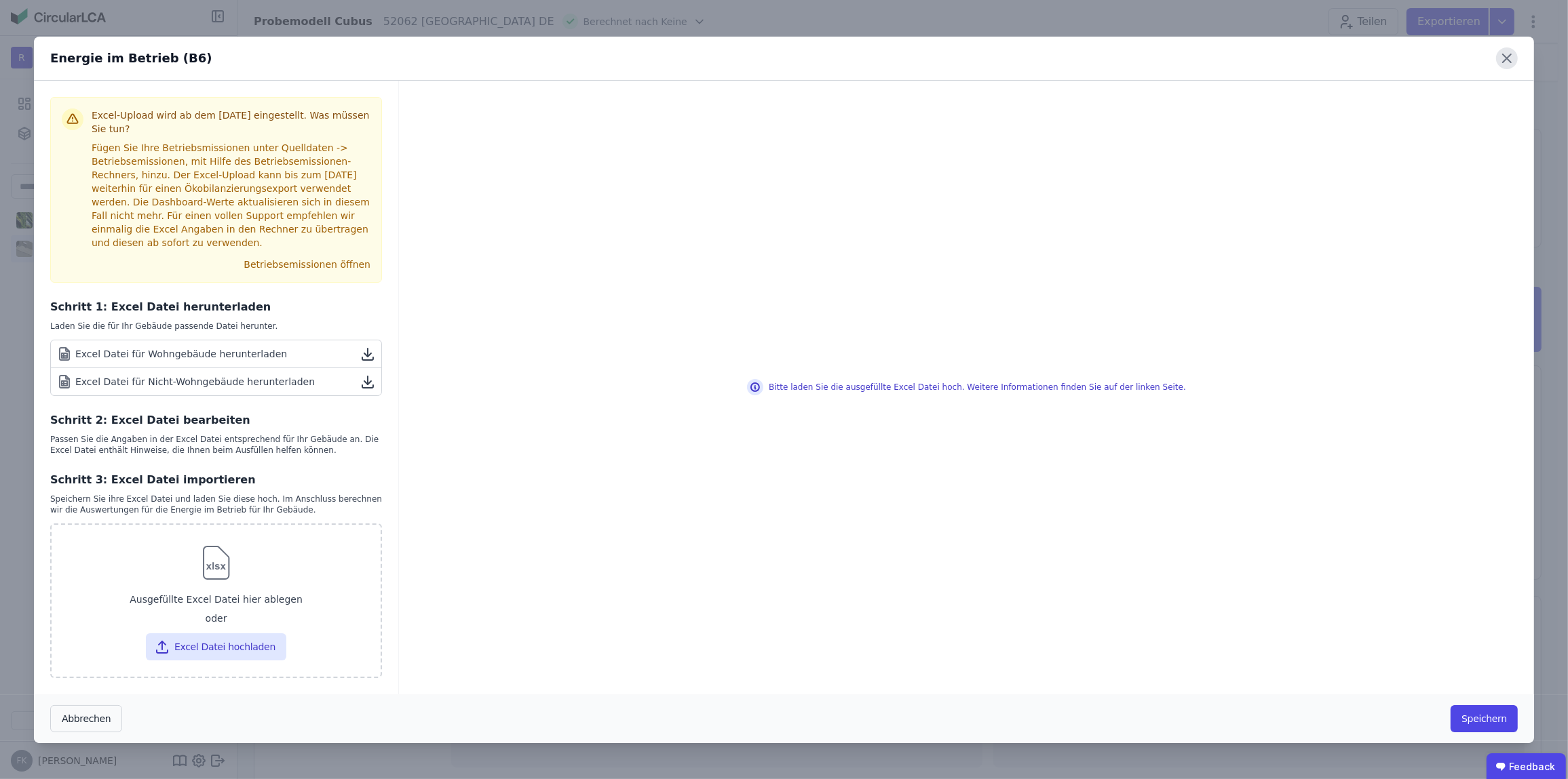
click at [1509, 62] on icon at bounding box center [1507, 58] width 8 height 8
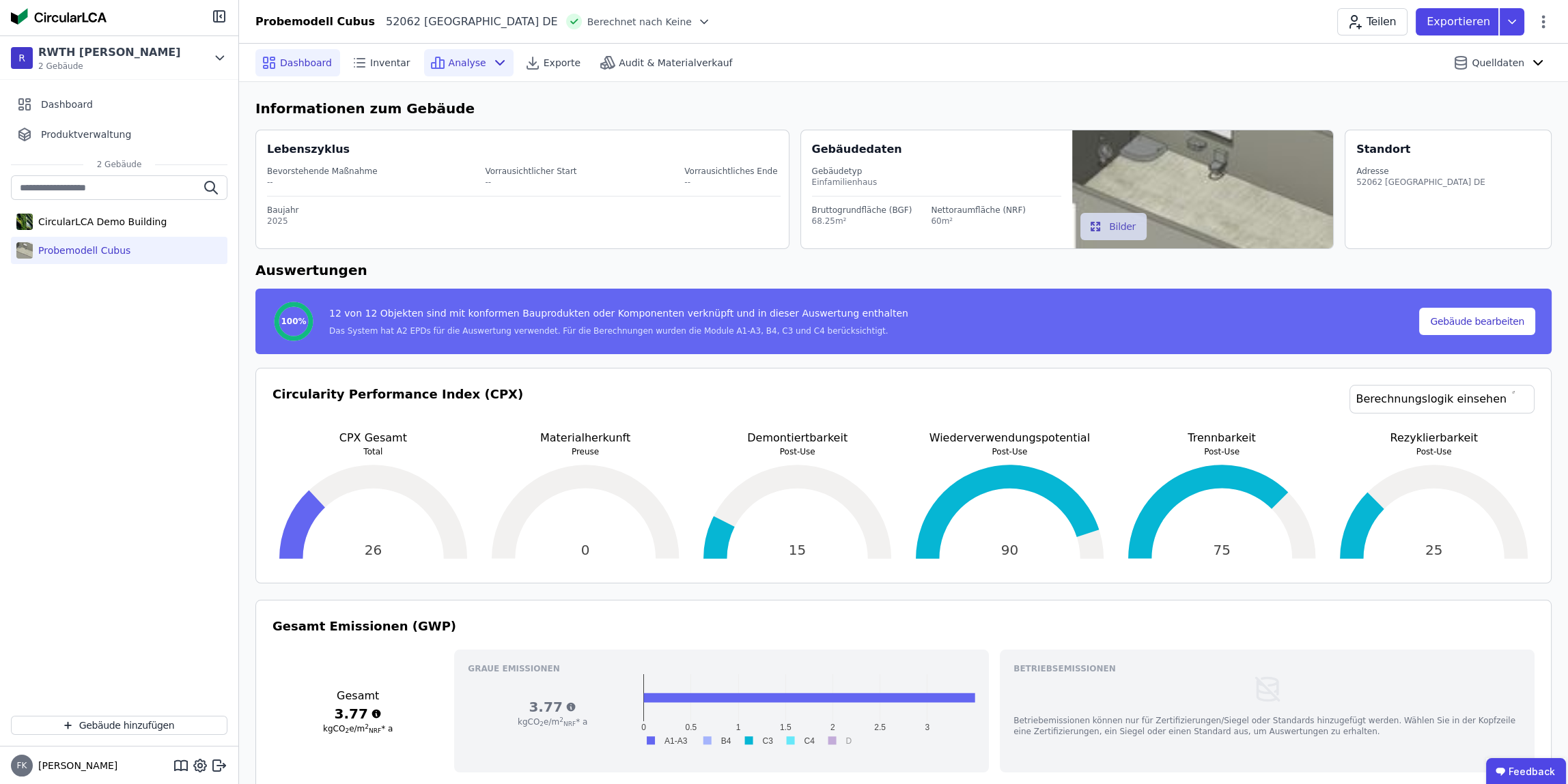
click at [492, 60] on icon at bounding box center [500, 63] width 16 height 16
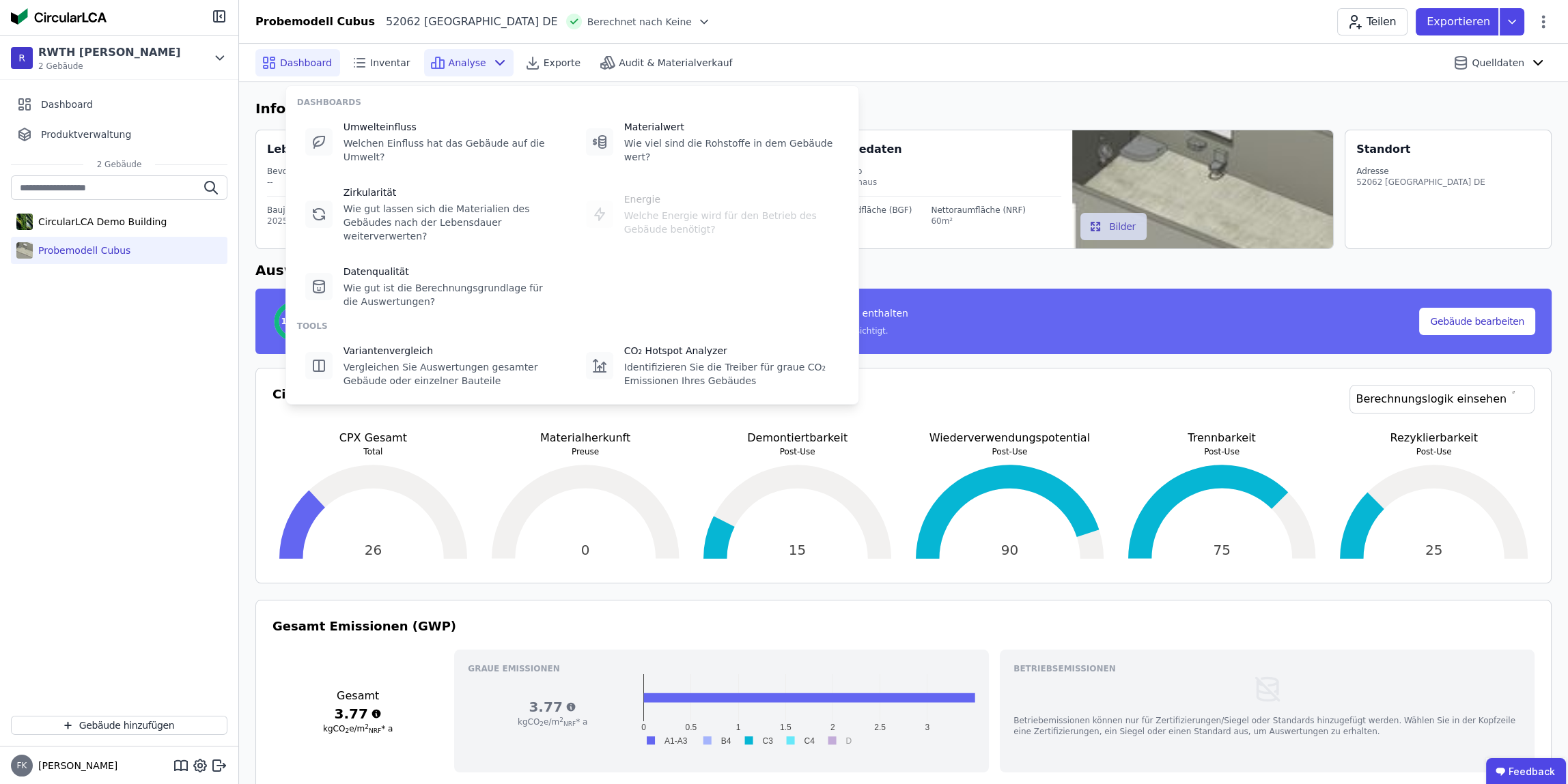
click at [881, 75] on div "Dashboard Inventar Analyse Exporte Audit & Materialverkauf Quelldaten" at bounding box center [903, 62] width 1296 height 37
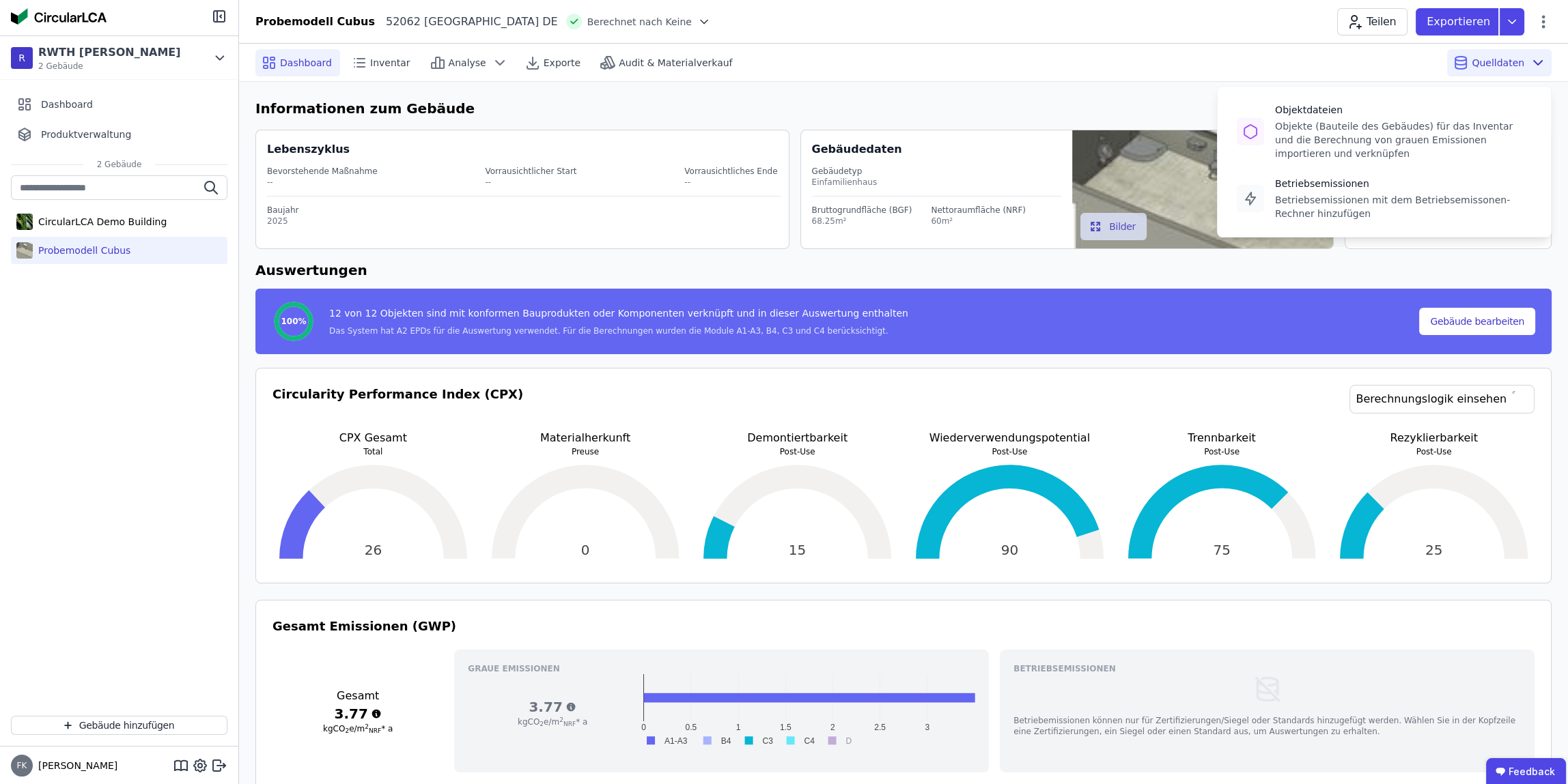
click at [1517, 71] on div "Quelldaten Objektdateien Objekte (Bauteile des Gebäudes) für das Inventar und d…" at bounding box center [1498, 63] width 104 height 27
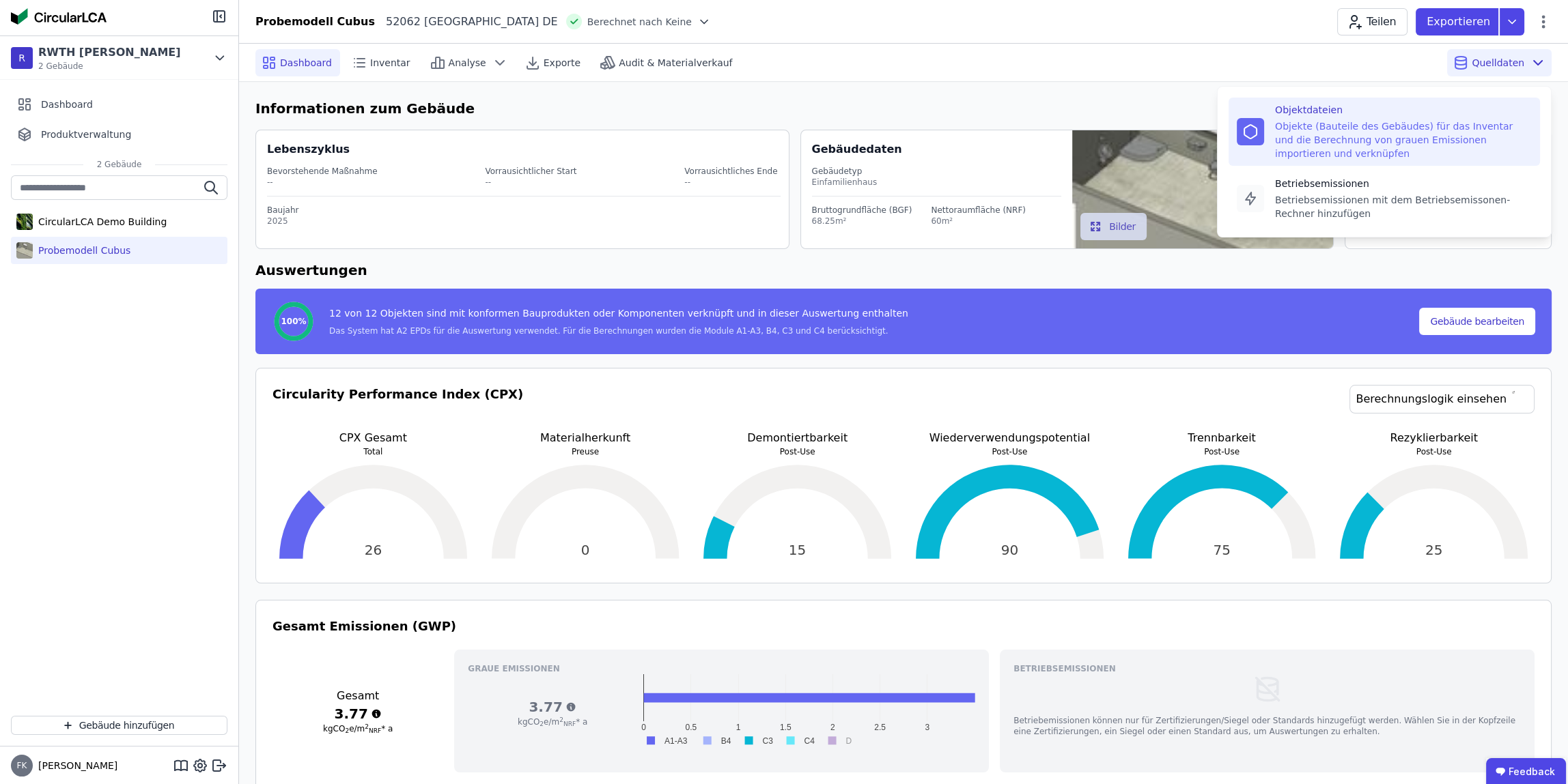
click at [1391, 133] on div "Objekte (Bauteile des Gebäudes) für das Inventar und die Berechnung von grauen …" at bounding box center [1403, 140] width 257 height 41
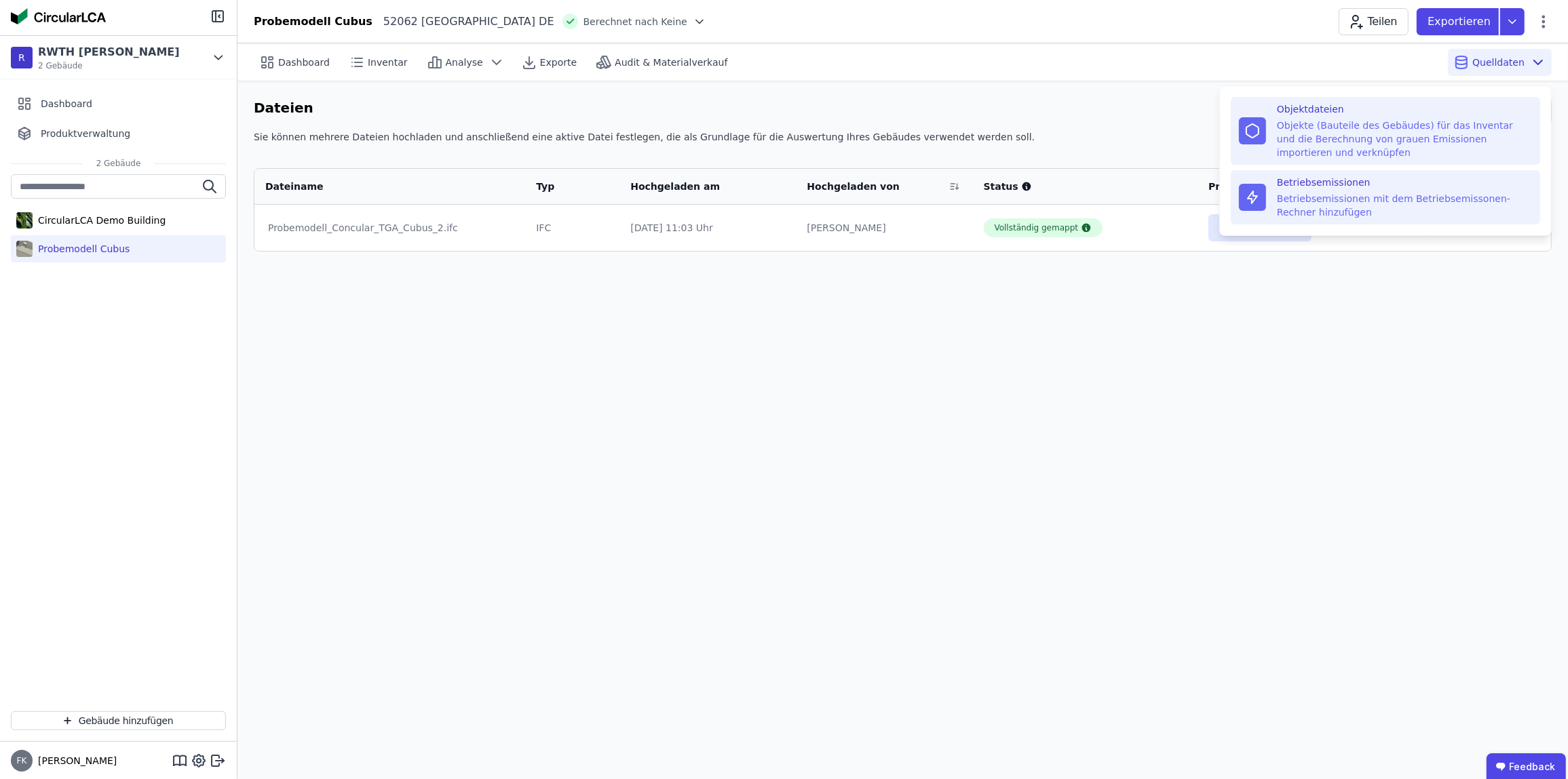
click at [1336, 210] on div "Betriebsemissionen mit dem Betriebsemissonen-Rechner hinzufügen" at bounding box center [1404, 205] width 255 height 27
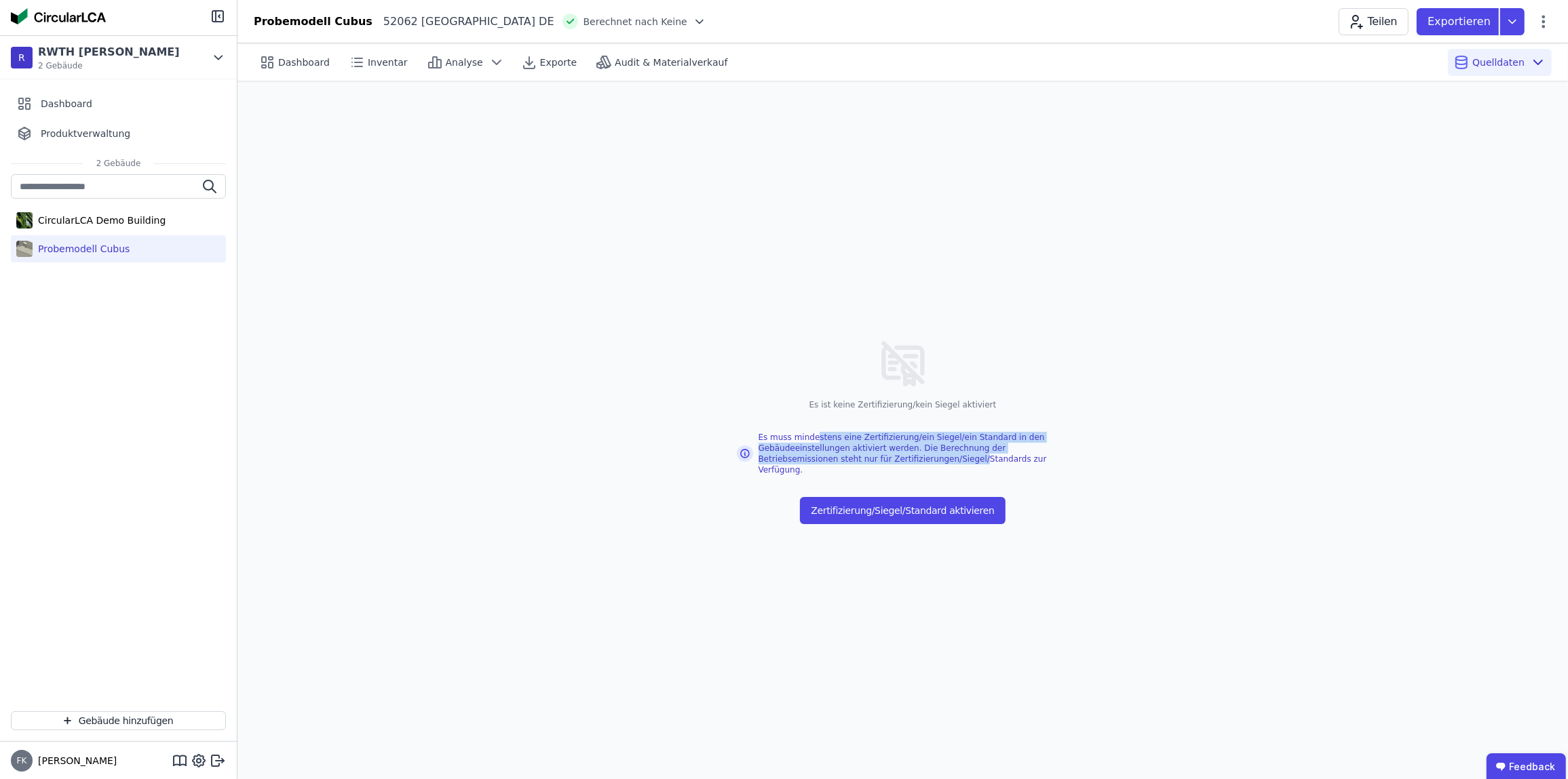
drag, startPoint x: 818, startPoint y: 446, endPoint x: 894, endPoint y: 458, distance: 76.9
click at [894, 458] on div "Es muss mindestens eine Zertifizierung/ein Siegel/ein Standard in den Gebäudeei…" at bounding box center [903, 454] width 333 height 43
drag, startPoint x: 894, startPoint y: 458, endPoint x: 918, endPoint y: 480, distance: 32.6
click at [894, 458] on div "Es muss mindestens eine Zertifizierung/ein Siegel/ein Standard in den Gebäudeei…" at bounding box center [903, 454] width 333 height 43
click at [941, 497] on button "Zertifizierung/Siegel/Standard aktivieren" at bounding box center [902, 511] width 205 height 27
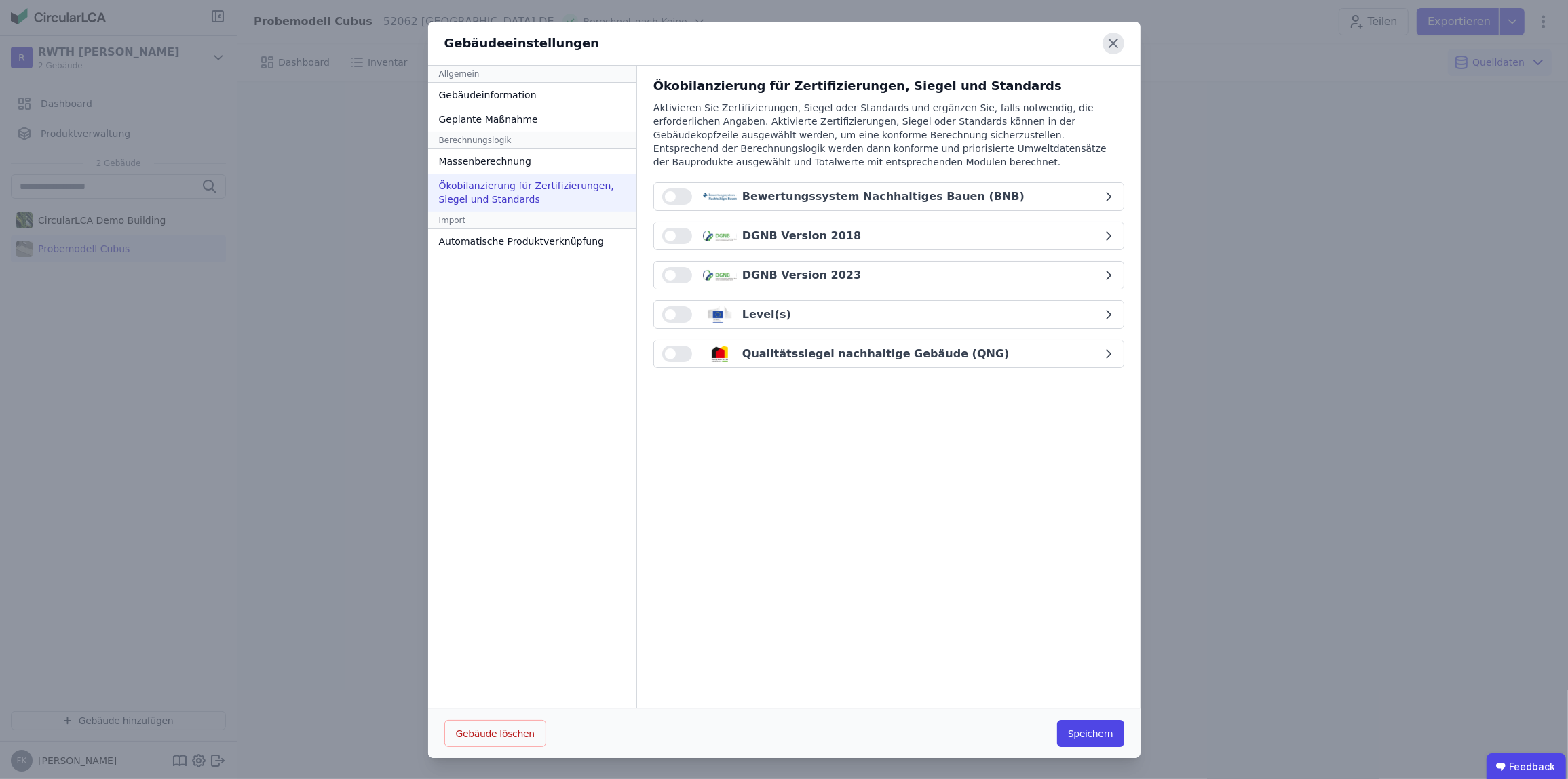
click at [1111, 41] on icon at bounding box center [1113, 43] width 22 height 22
